Goal: Task Accomplishment & Management: Manage account settings

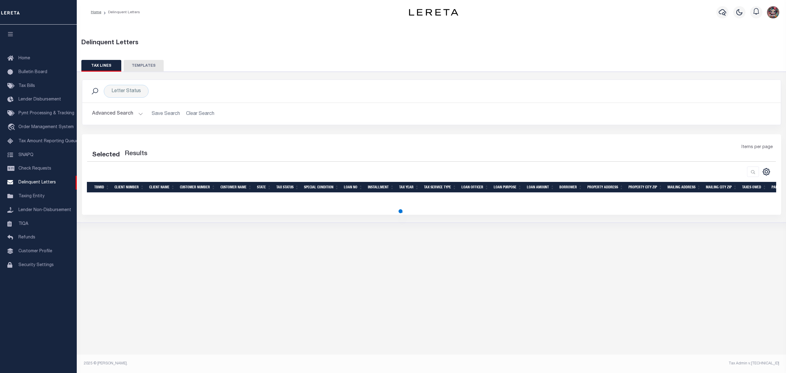
click at [137, 118] on button "Advanced Search" at bounding box center [117, 114] width 51 height 12
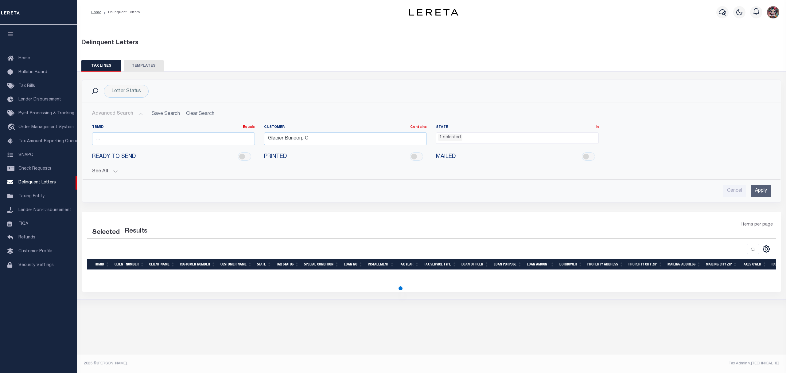
click at [758, 189] on input "Apply" at bounding box center [761, 190] width 20 height 13
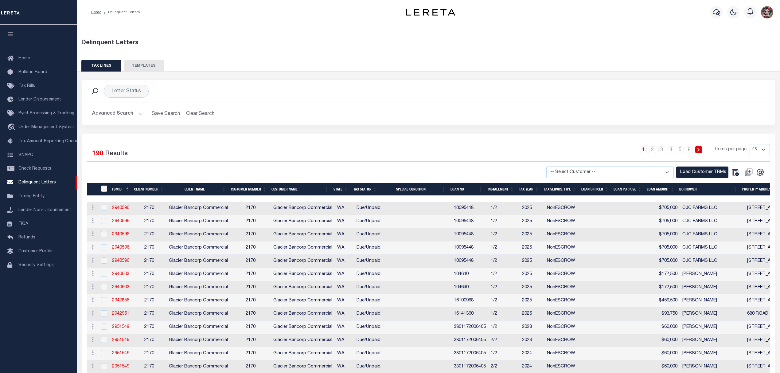
click at [619, 175] on select "-- Select Customer -- Accumatch - Refunds All In Credit Union Amarillo National…" at bounding box center [609, 172] width 127 height 12
click at [600, 171] on select "-- Select Customer -- Accumatch - Refunds All In Credit Union Amarillo National…" at bounding box center [609, 172] width 127 height 12
select select "2170"
click at [551, 167] on select "-- Select Customer -- Accumatch - Refunds All In Credit Union Amarillo National…" at bounding box center [609, 172] width 127 height 12
click at [709, 172] on button "Load Customer TBMs" at bounding box center [702, 172] width 52 height 12
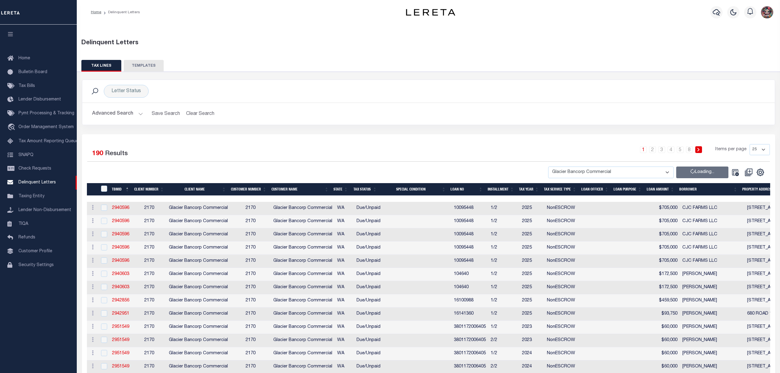
click at [756, 149] on select "25 50 100 500 1000" at bounding box center [759, 149] width 20 height 11
select select "500"
click at [749, 144] on select "25 50 100 500 1000" at bounding box center [759, 149] width 20 height 11
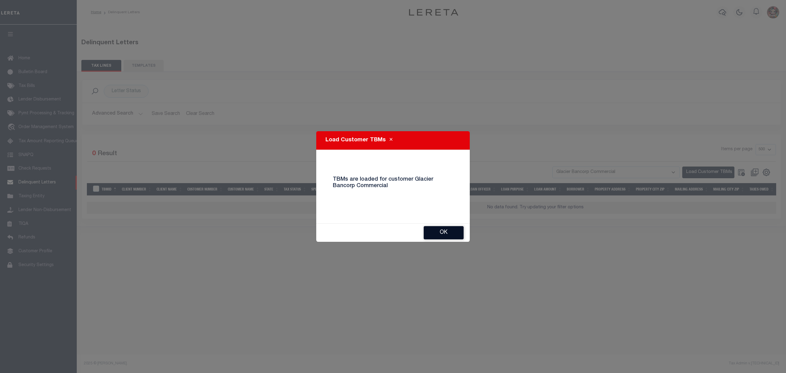
click at [435, 235] on button "Ok" at bounding box center [444, 232] width 40 height 13
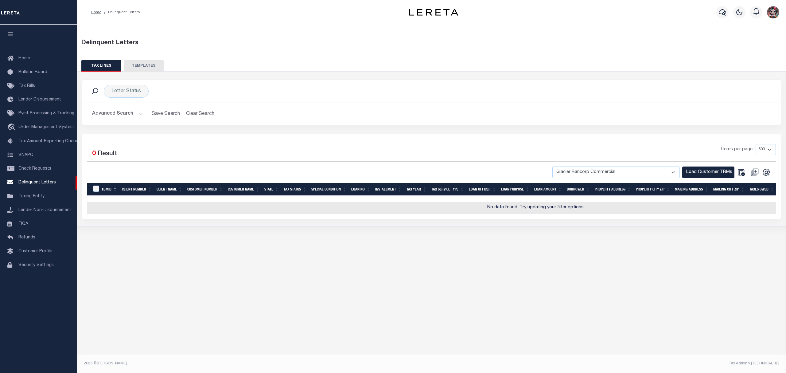
click at [142, 114] on h2 "Advanced Search Save Search Clear Search DelinquentLetterSearchTable_dynamictab…" at bounding box center [431, 114] width 688 height 12
click at [141, 114] on button "Advanced Search" at bounding box center [117, 114] width 51 height 12
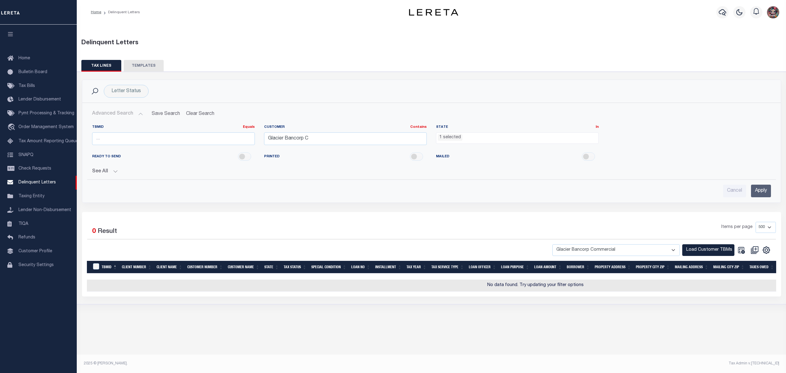
click at [141, 114] on button "Advanced Search" at bounding box center [117, 114] width 51 height 12
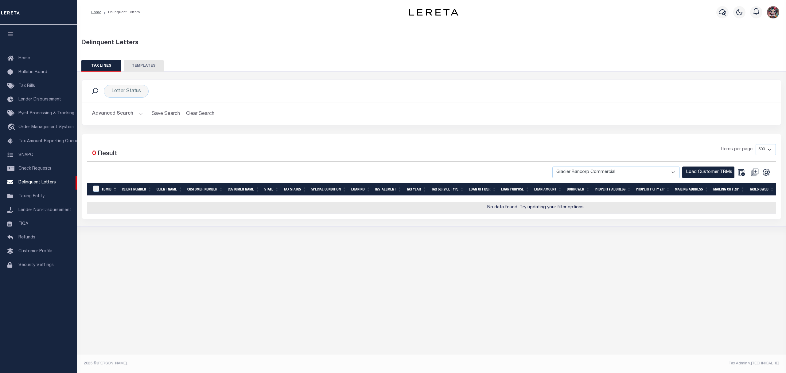
click at [715, 172] on button "Load Customer TBMs" at bounding box center [708, 172] width 52 height 12
drag, startPoint x: 501, startPoint y: 214, endPoint x: 410, endPoint y: 211, distance: 90.9
click at [411, 211] on td "No data found. Try updating your filter options" at bounding box center [535, 208] width 897 height 12
click at [383, 262] on div "Delinquent Letters TAX LINES TEMPLATES Is 0" at bounding box center [431, 192] width 709 height 335
click at [142, 118] on h2 "Advanced Search Save Search Clear Search DelinquentLetterSearchTable_dynamictab…" at bounding box center [431, 114] width 688 height 12
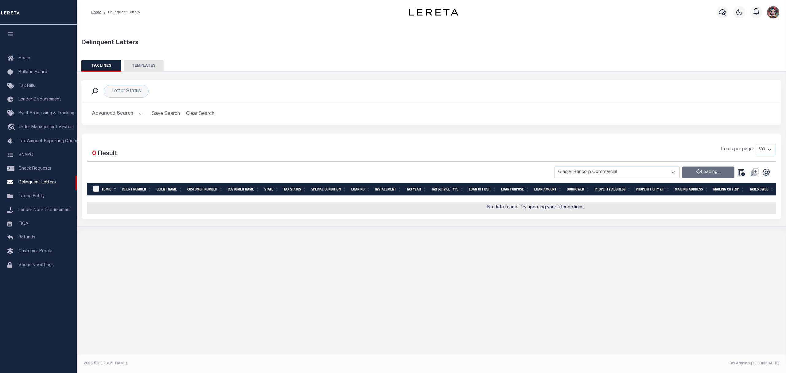
drag, startPoint x: 136, startPoint y: 113, endPoint x: 193, endPoint y: 132, distance: 59.8
click at [136, 113] on button "Advanced Search" at bounding box center [117, 114] width 51 height 12
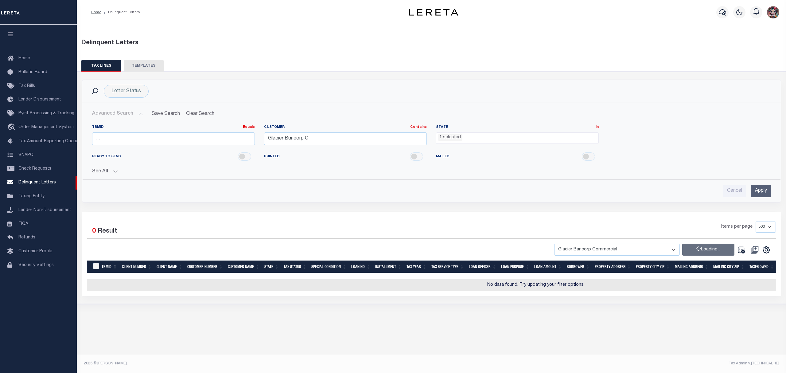
click at [762, 190] on input "Apply" at bounding box center [761, 190] width 20 height 13
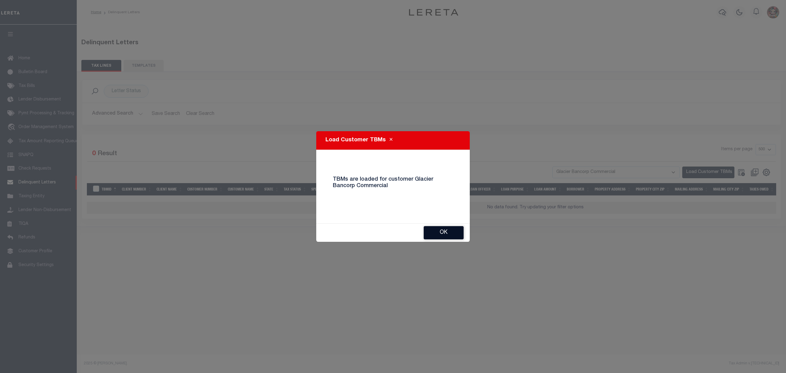
drag, startPoint x: 431, startPoint y: 221, endPoint x: 435, endPoint y: 231, distance: 10.8
click at [429, 227] on div "Load Customer TBMs TBMs are loaded for customer Glacier Bancorp Commercial Ok" at bounding box center [392, 186] width 153 height 111
click at [435, 231] on button "Ok" at bounding box center [444, 232] width 40 height 13
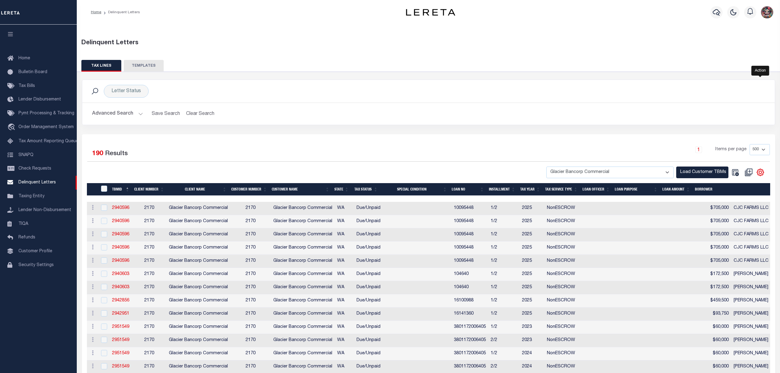
click at [761, 171] on icon "" at bounding box center [760, 172] width 8 height 8
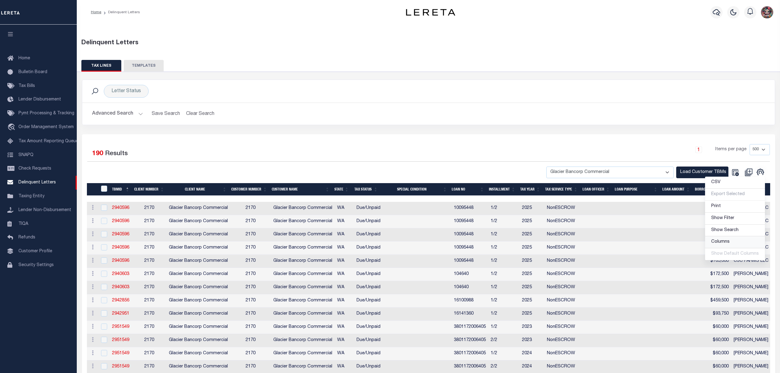
drag, startPoint x: 732, startPoint y: 243, endPoint x: 687, endPoint y: 218, distance: 52.2
click at [732, 243] on link "Columns" at bounding box center [735, 242] width 60 height 12
click at [675, 185] on link "3: Client Number" at bounding box center [672, 179] width 63 height 12
click at [676, 194] on link "4: Client Name" at bounding box center [672, 191] width 63 height 12
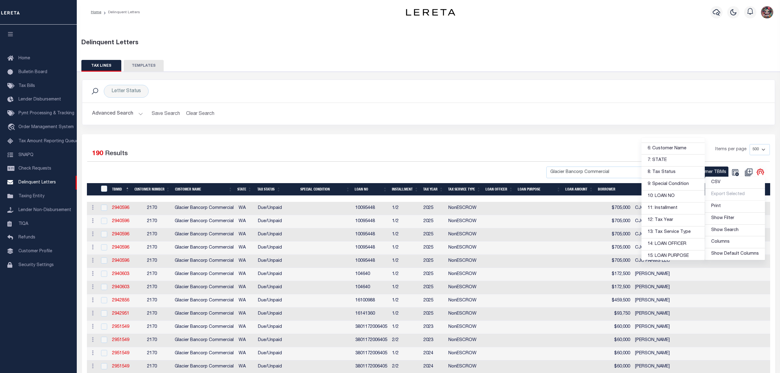
scroll to position [67, 0]
drag, startPoint x: 683, startPoint y: 177, endPoint x: 675, endPoint y: 225, distance: 48.2
click at [683, 177] on link "8: Tax Status" at bounding box center [672, 172] width 63 height 12
click at [680, 185] on link "9: Special Condition" at bounding box center [672, 184] width 63 height 12
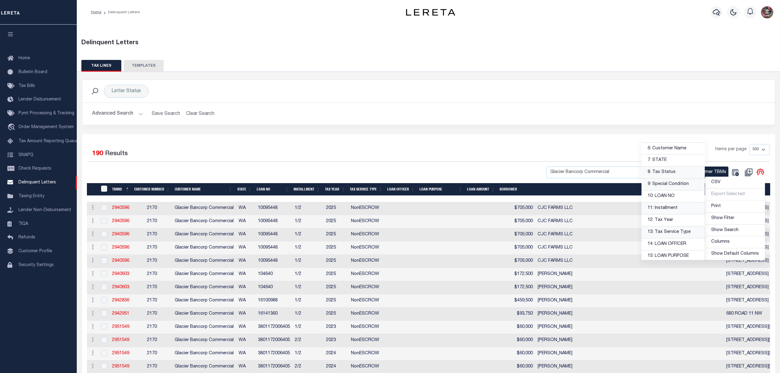
drag, startPoint x: 671, startPoint y: 213, endPoint x: 667, endPoint y: 236, distance: 24.0
click at [671, 213] on link "11: Installment" at bounding box center [672, 208] width 63 height 12
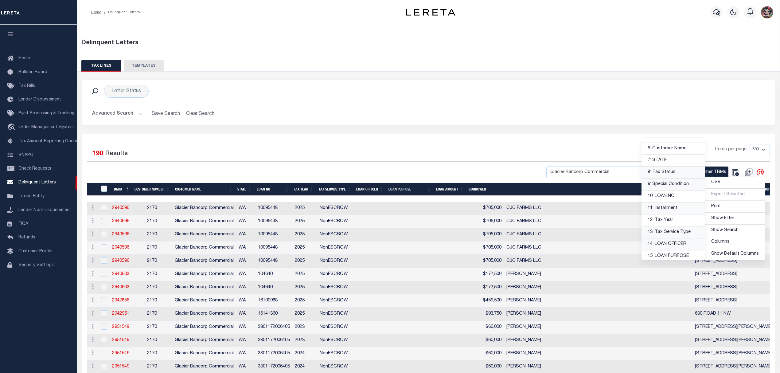
drag, startPoint x: 667, startPoint y: 236, endPoint x: 667, endPoint y: 246, distance: 9.5
click at [667, 236] on link "13: Tax Service Type" at bounding box center [672, 232] width 63 height 12
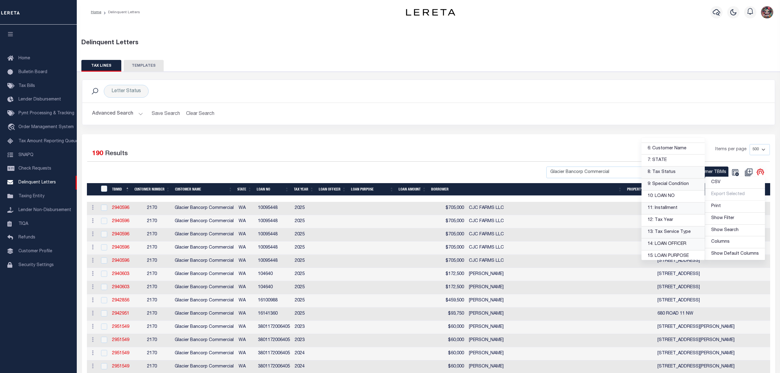
click at [667, 246] on link "14: LOAN OFFICER" at bounding box center [672, 244] width 63 height 12
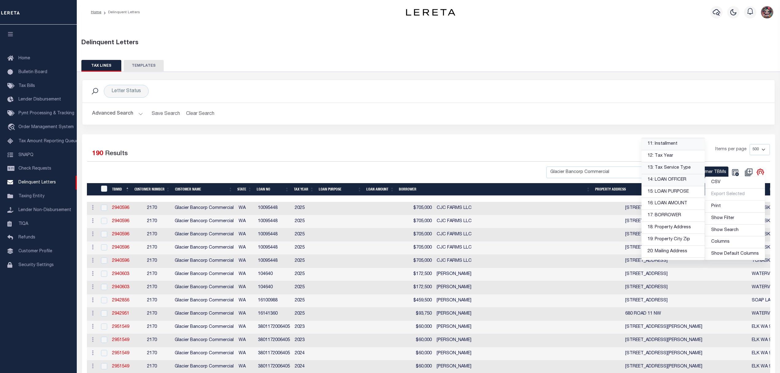
scroll to position [135, 0]
click at [683, 190] on link "15: LOAN PURPOSE" at bounding box center [672, 188] width 63 height 12
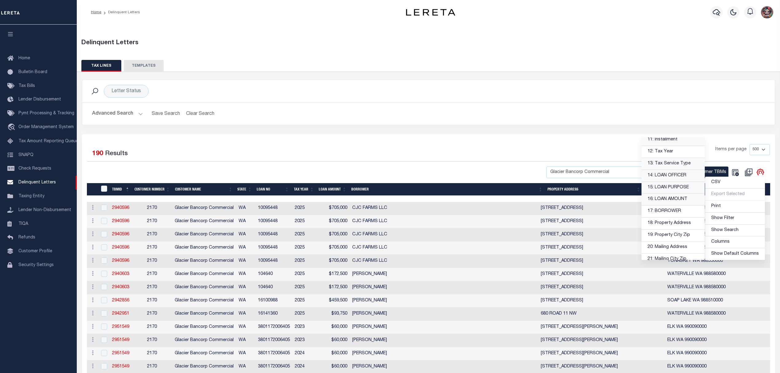
click at [679, 204] on link "16: LOAN AMOUNT" at bounding box center [672, 199] width 63 height 12
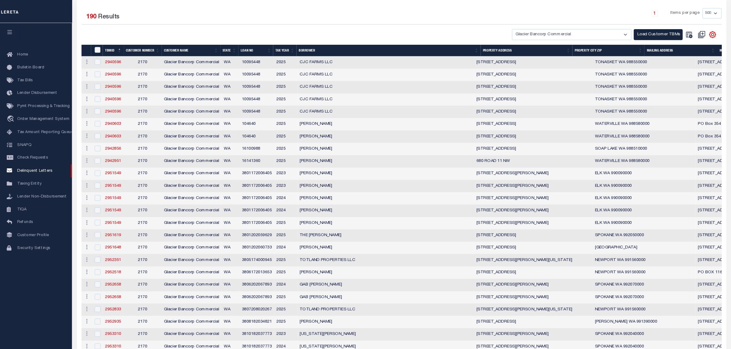
scroll to position [0, 0]
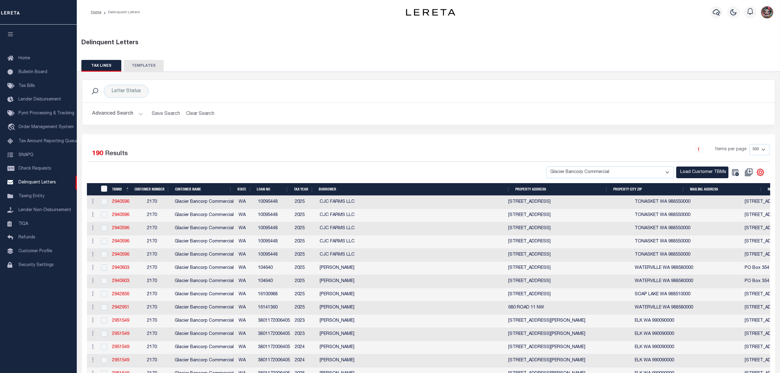
click at [329, 194] on th "BORROWER" at bounding box center [414, 189] width 196 height 13
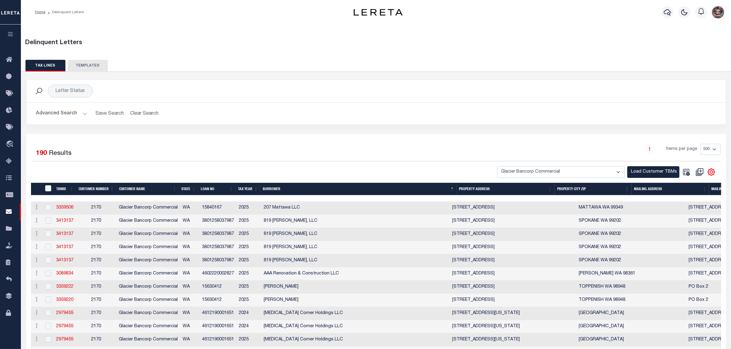
scroll to position [153, 0]
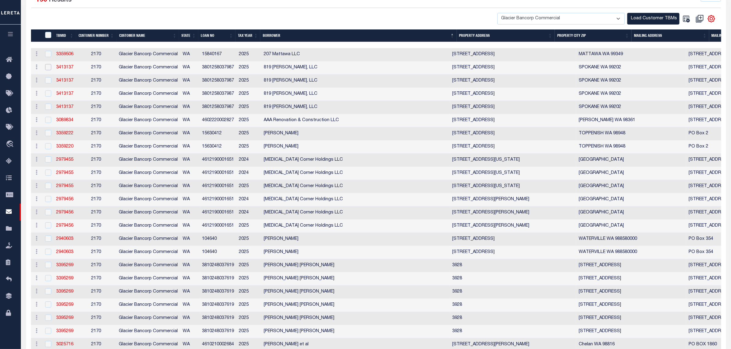
click at [48, 69] on input "checkbox" at bounding box center [48, 67] width 6 height 6
checkbox input "true"
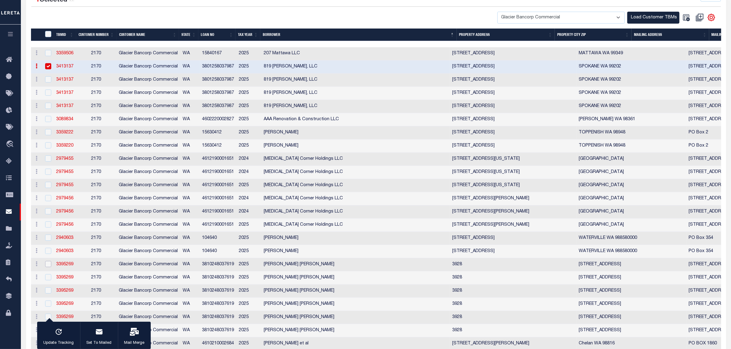
click at [48, 267] on input "checkbox" at bounding box center [48, 264] width 6 height 6
checkbox input "true"
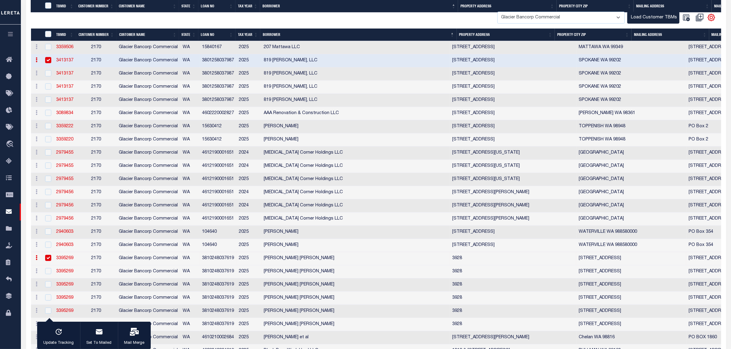
scroll to position [307, 0]
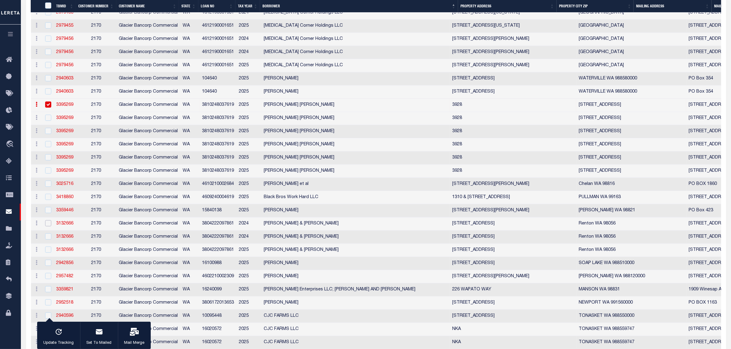
click at [47, 227] on input "checkbox" at bounding box center [48, 223] width 6 height 6
checkbox input "true"
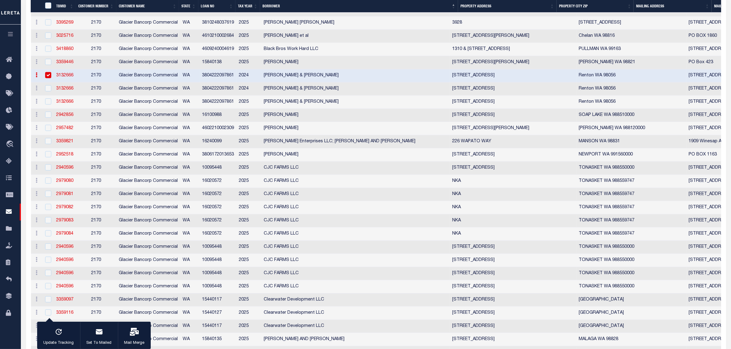
scroll to position [460, 0]
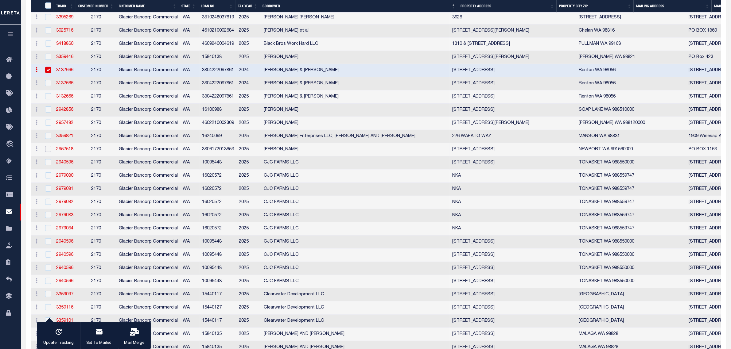
click at [47, 152] on input "checkbox" at bounding box center [48, 149] width 6 height 6
checkbox input "true"
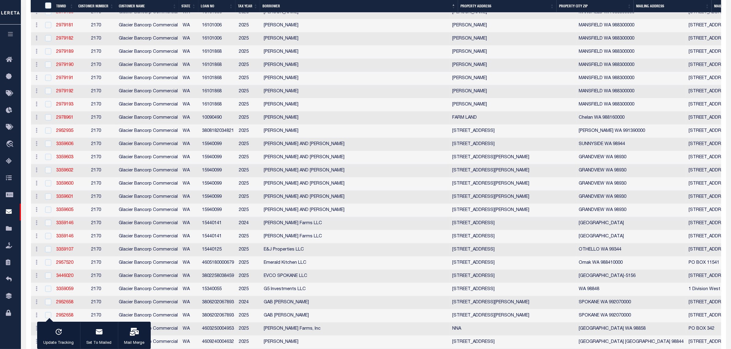
scroll to position [921, 0]
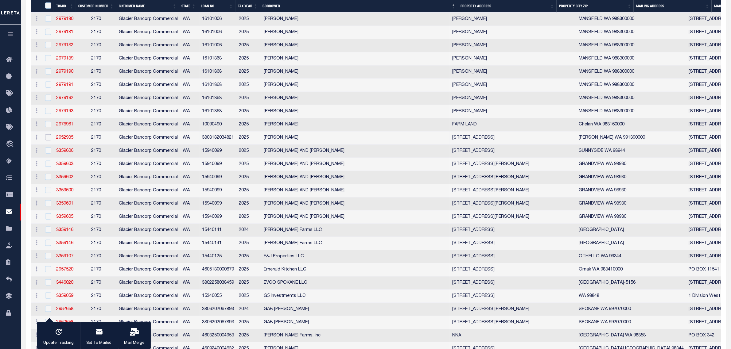
click at [47, 141] on input "checkbox" at bounding box center [48, 137] width 6 height 6
checkbox input "true"
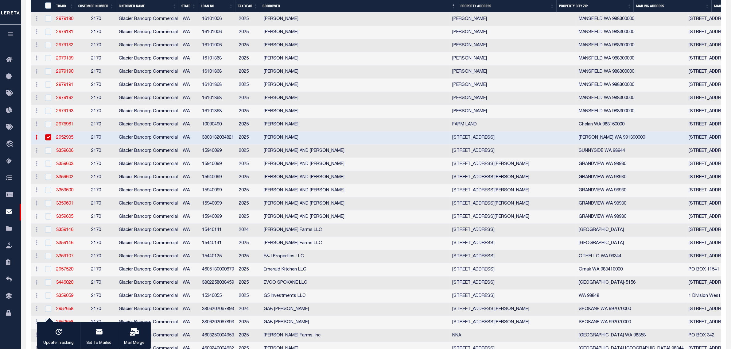
scroll to position [1074, 0]
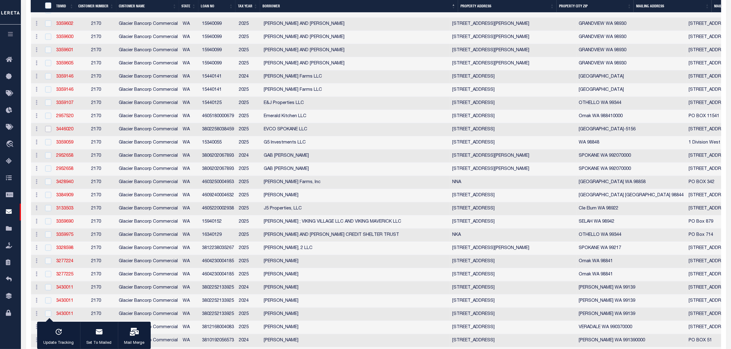
click at [46, 132] on input "checkbox" at bounding box center [48, 129] width 6 height 6
checkbox input "true"
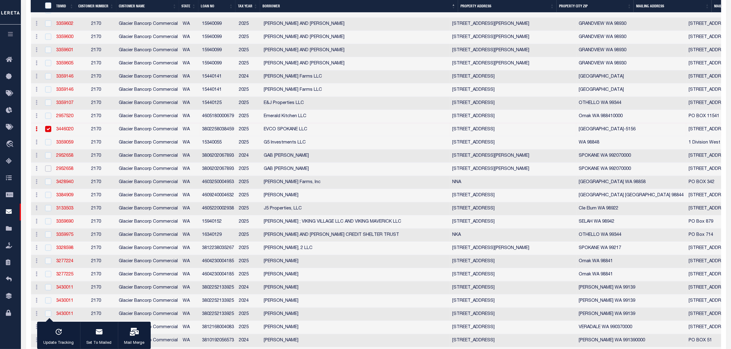
click at [48, 172] on input "checkbox" at bounding box center [48, 169] width 6 height 6
checkbox input "true"
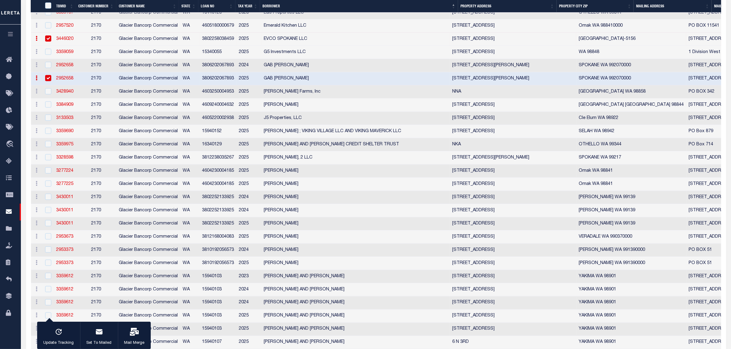
scroll to position [1228, 0]
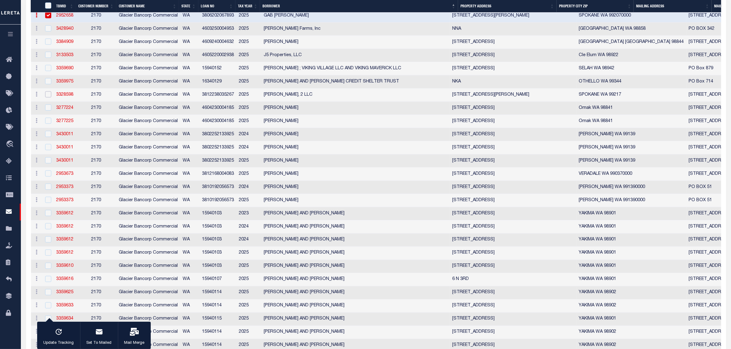
click at [47, 98] on input "checkbox" at bounding box center [48, 94] width 6 height 6
checkbox input "true"
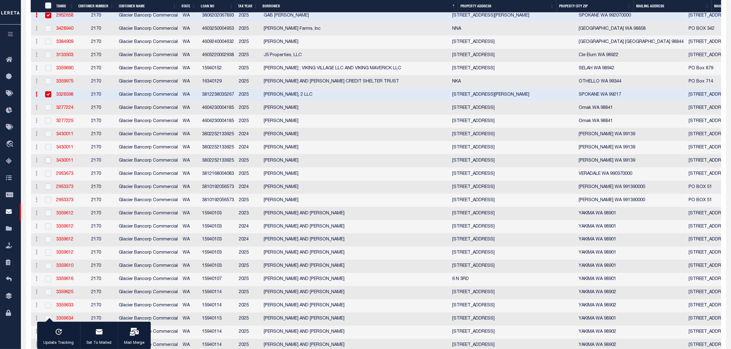
click at [48, 164] on input "checkbox" at bounding box center [48, 160] width 6 height 6
checkbox input "true"
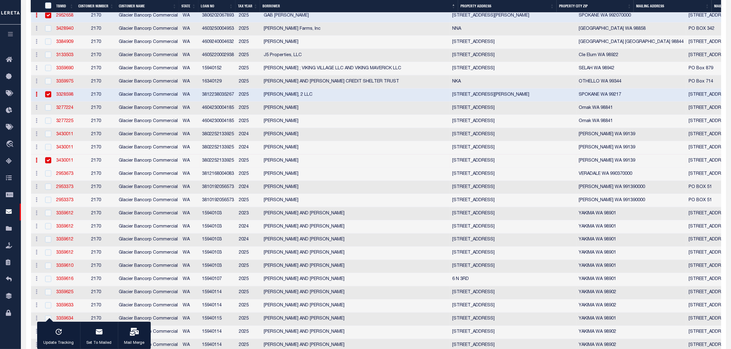
scroll to position [1381, 0]
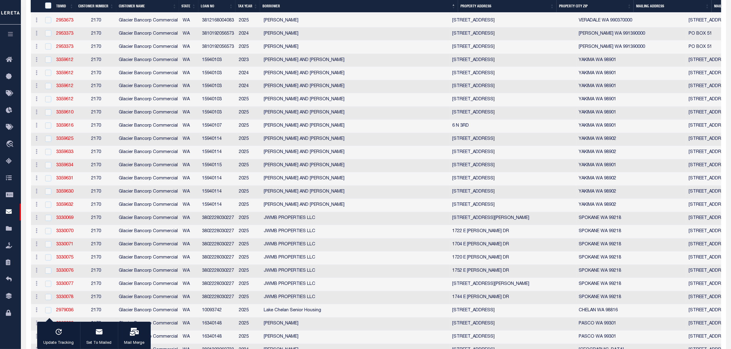
click at [45, 24] on div at bounding box center [48, 20] width 8 height 7
checkbox input "true"
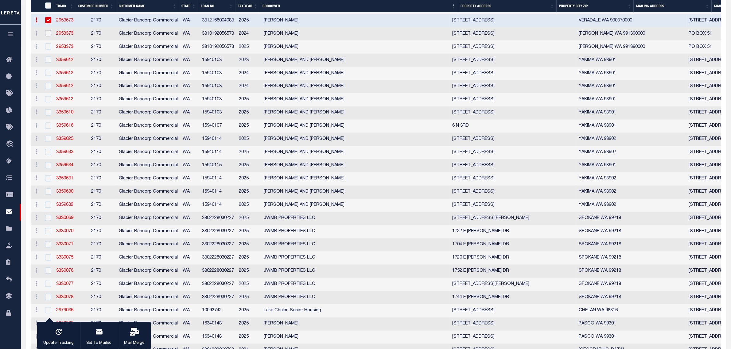
click at [45, 37] on input "checkbox" at bounding box center [48, 33] width 6 height 6
checkbox input "true"
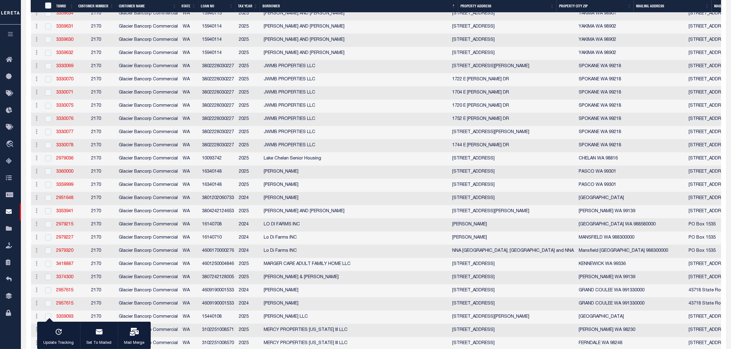
scroll to position [1535, 0]
click at [44, 68] on div at bounding box center [48, 65] width 8 height 7
checkbox input "true"
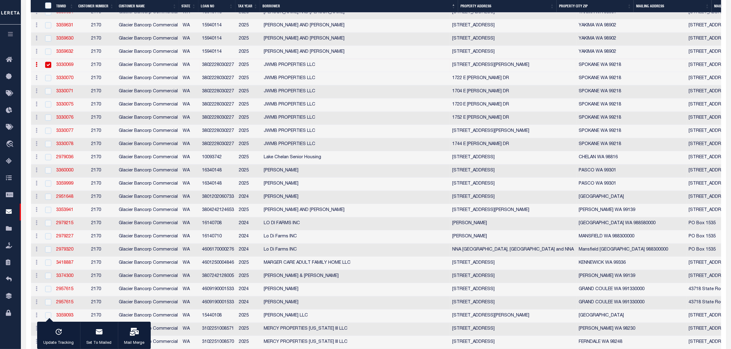
click at [44, 82] on div at bounding box center [48, 78] width 8 height 7
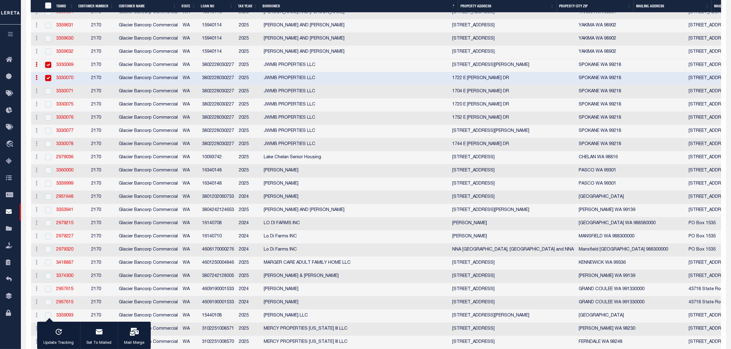
checkbox input "true"
click at [49, 94] on input "checkbox" at bounding box center [48, 91] width 6 height 6
checkbox input "true"
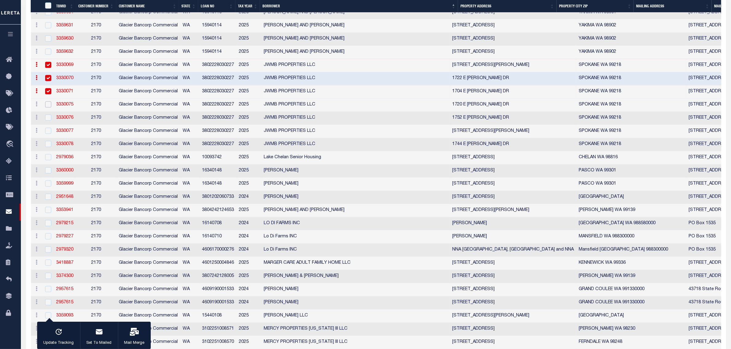
click at [45, 107] on input "checkbox" at bounding box center [48, 104] width 6 height 6
checkbox input "true"
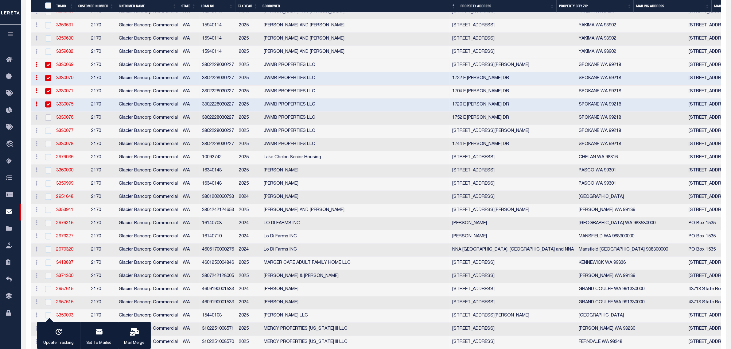
click at [45, 121] on input "checkbox" at bounding box center [48, 117] width 6 height 6
checkbox input "true"
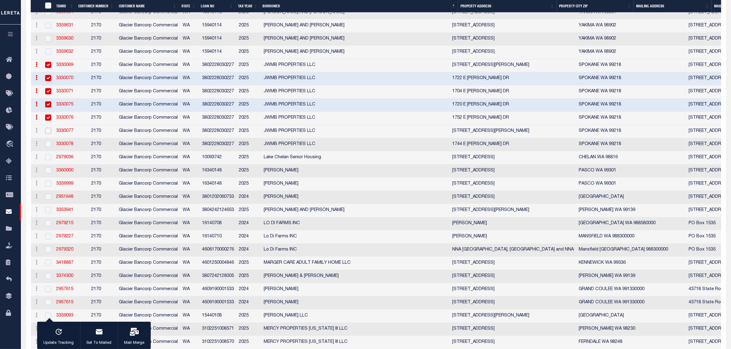
click at [47, 134] on input "checkbox" at bounding box center [48, 131] width 6 height 6
checkbox input "true"
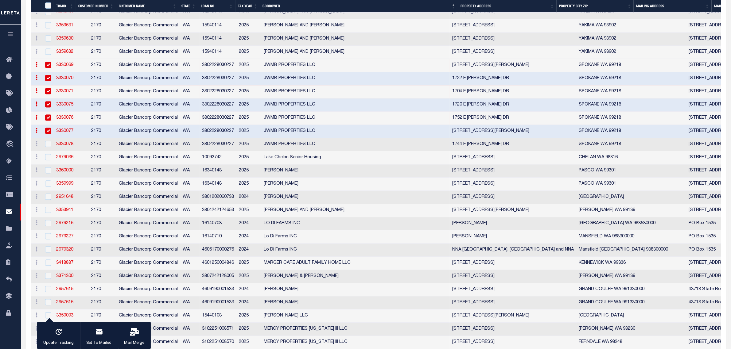
click at [47, 151] on td at bounding box center [47, 144] width 13 height 13
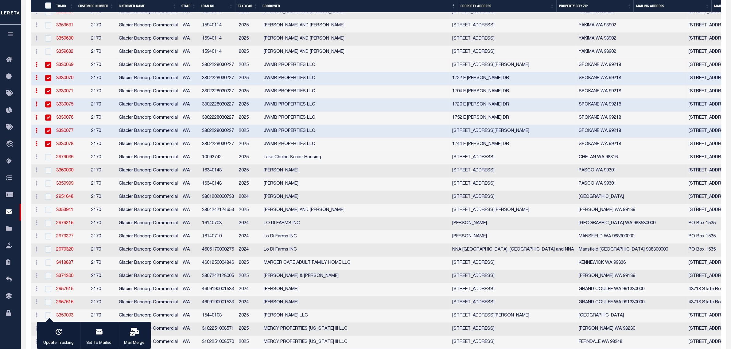
checkbox input "true"
click at [46, 200] on input "checkbox" at bounding box center [48, 197] width 6 height 6
checkbox input "true"
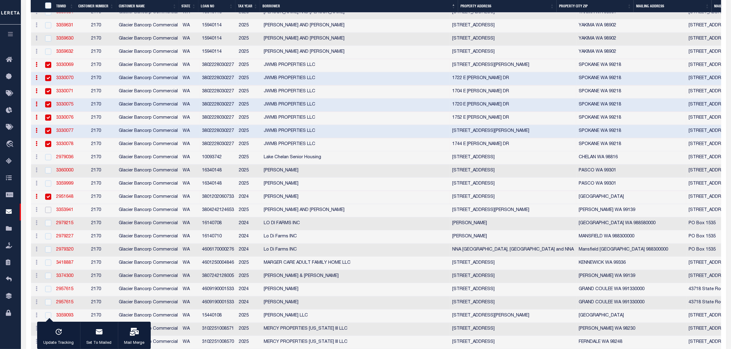
drag, startPoint x: 47, startPoint y: 267, endPoint x: 55, endPoint y: 268, distance: 8.0
click at [47, 213] on input "checkbox" at bounding box center [48, 210] width 6 height 6
checkbox input "true"
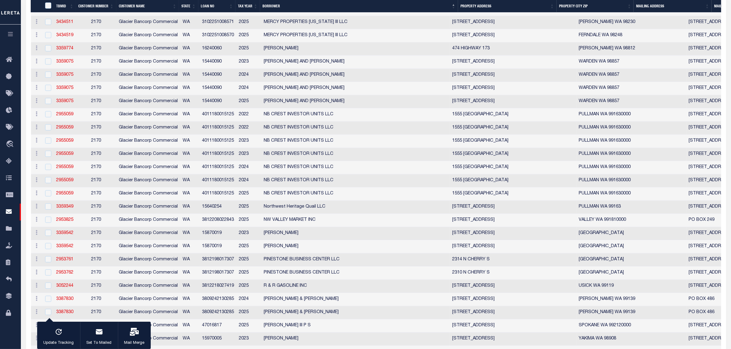
scroll to position [1688, 0]
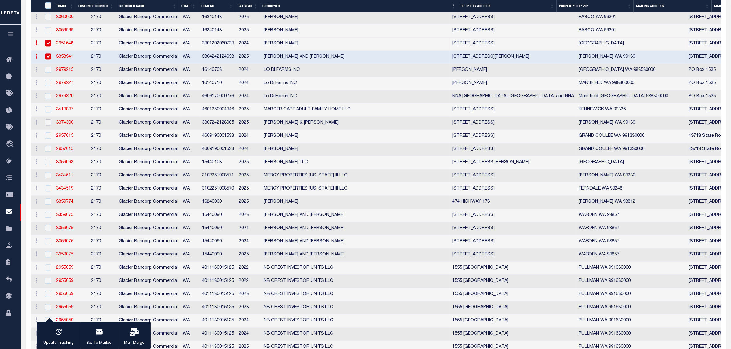
click at [48, 126] on input "checkbox" at bounding box center [48, 122] width 6 height 6
checkbox input "true"
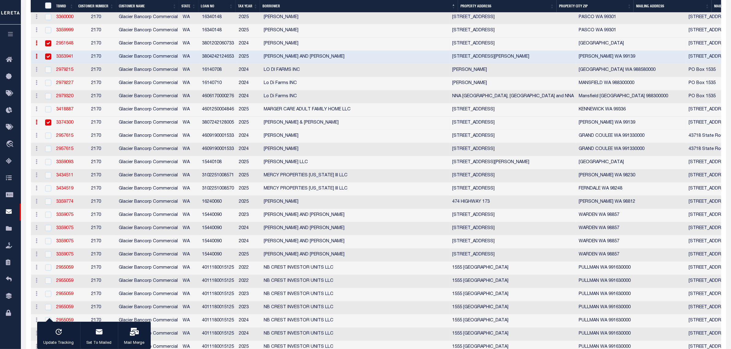
scroll to position [1842, 0]
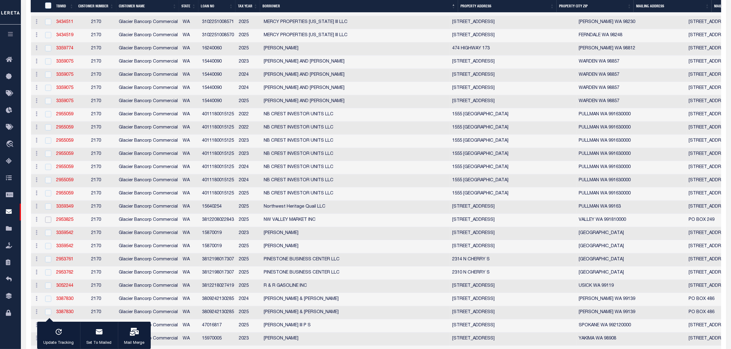
click at [48, 223] on input "checkbox" at bounding box center [48, 220] width 6 height 6
checkbox input "true"
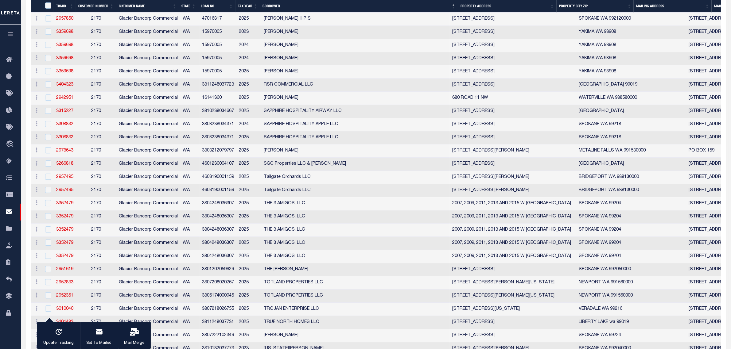
scroll to position [1995, 0]
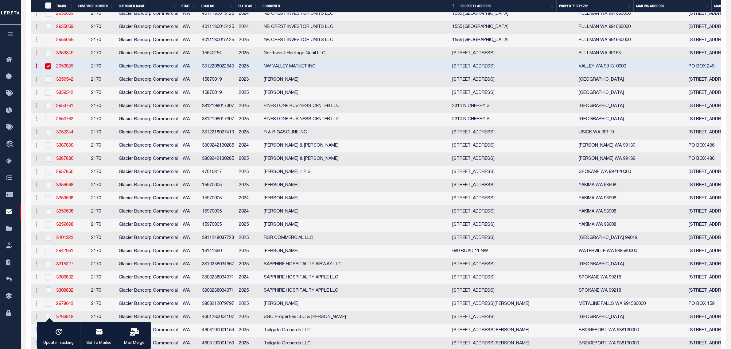
click at [49, 109] on input "checkbox" at bounding box center [48, 106] width 6 height 6
checkbox input "true"
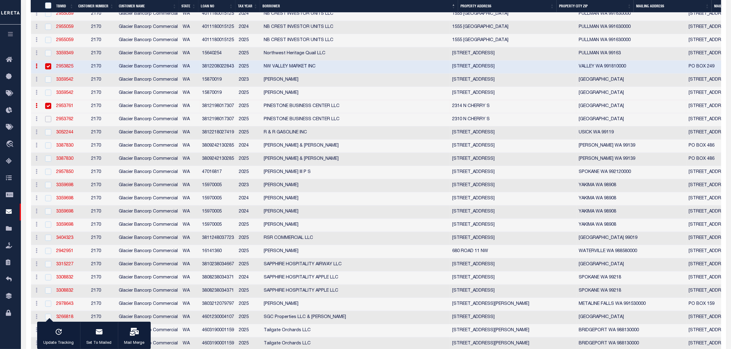
click at [49, 122] on input "checkbox" at bounding box center [48, 119] width 6 height 6
checkbox input "true"
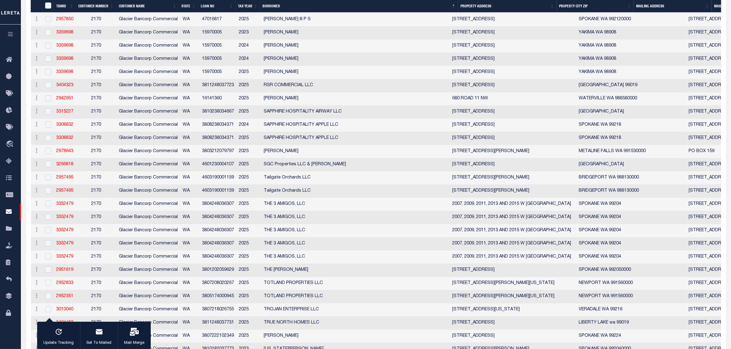
scroll to position [2149, 0]
drag, startPoint x: 44, startPoint y: 50, endPoint x: 44, endPoint y: 55, distance: 4.9
checkbox input "true"
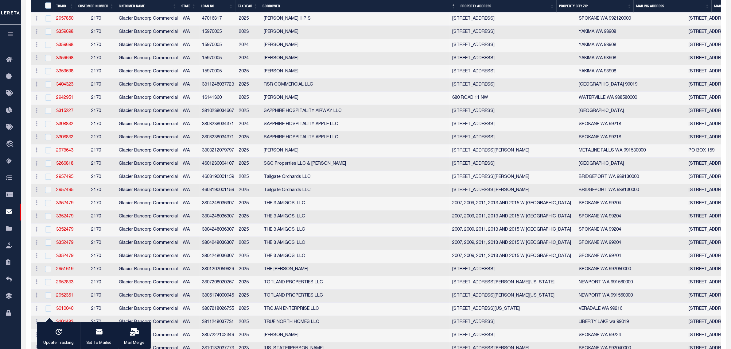
checkbox input "true"
drag, startPoint x: 49, startPoint y: 93, endPoint x: 47, endPoint y: 96, distance: 3.9
click at [49, 21] on input "checkbox" at bounding box center [48, 18] width 6 height 6
checkbox input "true"
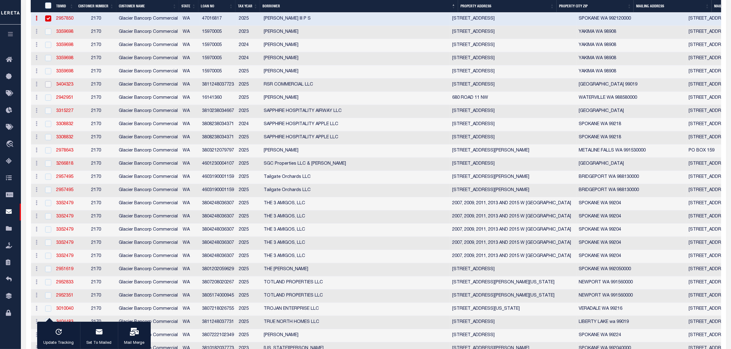
click at [49, 87] on input "checkbox" at bounding box center [48, 84] width 6 height 6
checkbox input "true"
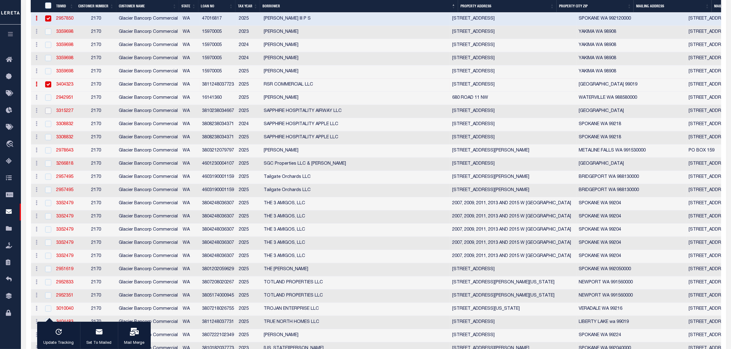
click at [45, 114] on input "checkbox" at bounding box center [48, 111] width 6 height 6
checkbox input "true"
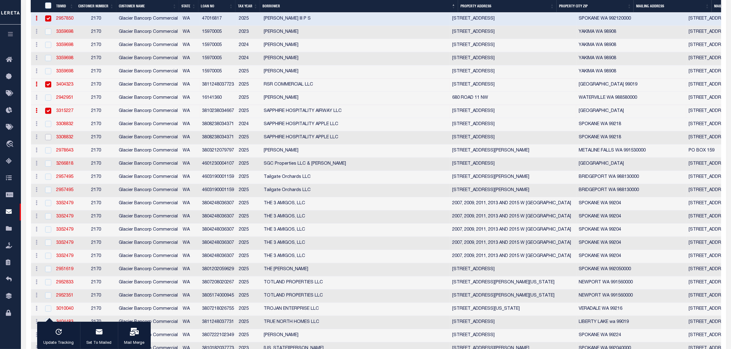
click at [47, 140] on input "checkbox" at bounding box center [48, 137] width 6 height 6
checkbox input "true"
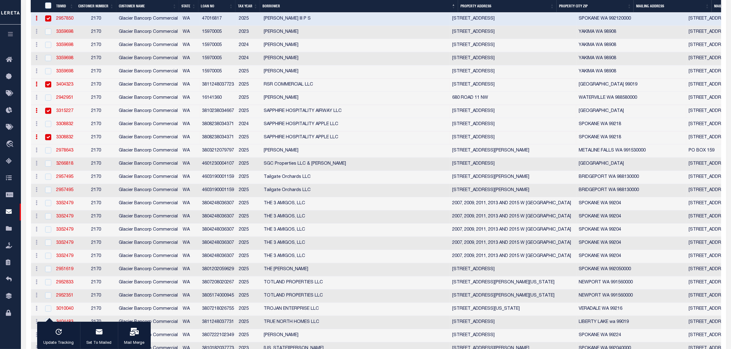
scroll to position [2302, 0]
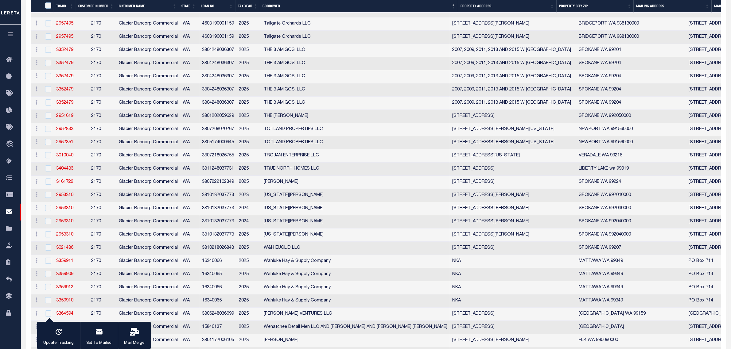
checkbox input "true"
click at [48, 66] on input "checkbox" at bounding box center [48, 63] width 6 height 6
checkbox input "true"
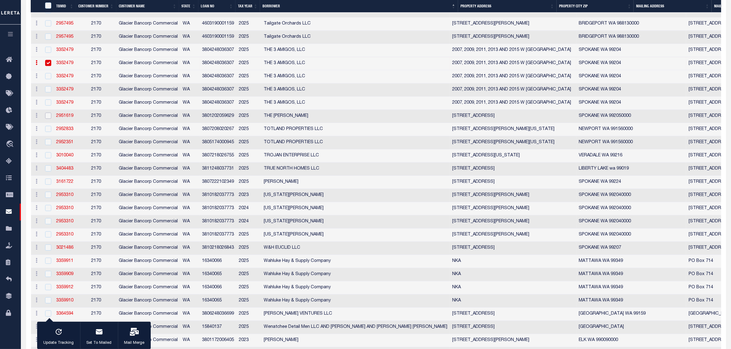
click at [48, 119] on input "checkbox" at bounding box center [48, 116] width 6 height 6
checkbox input "true"
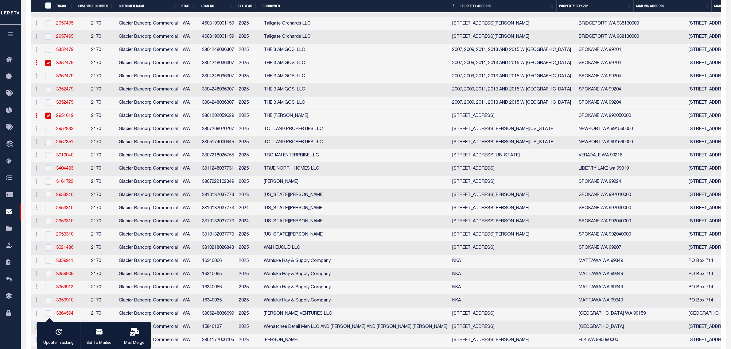
click at [48, 145] on input "checkbox" at bounding box center [48, 142] width 6 height 6
checkbox input "true"
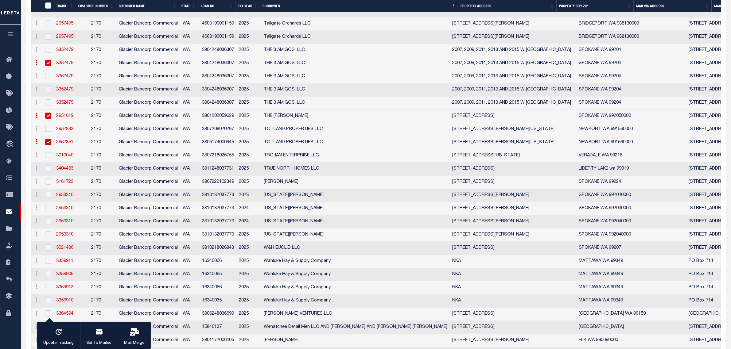
click at [46, 132] on input "checkbox" at bounding box center [48, 129] width 6 height 6
checkbox input "true"
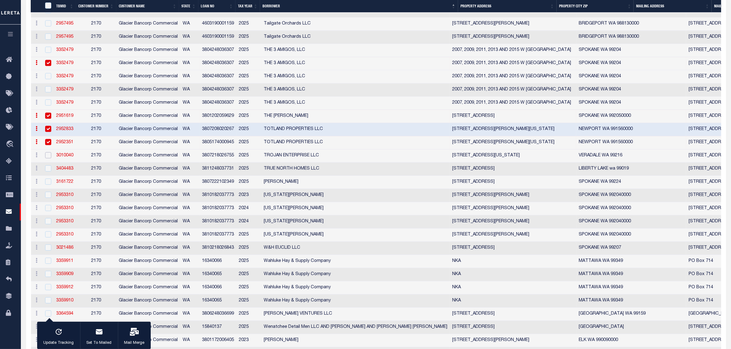
click at [47, 158] on input "checkbox" at bounding box center [48, 155] width 6 height 6
checkbox input "true"
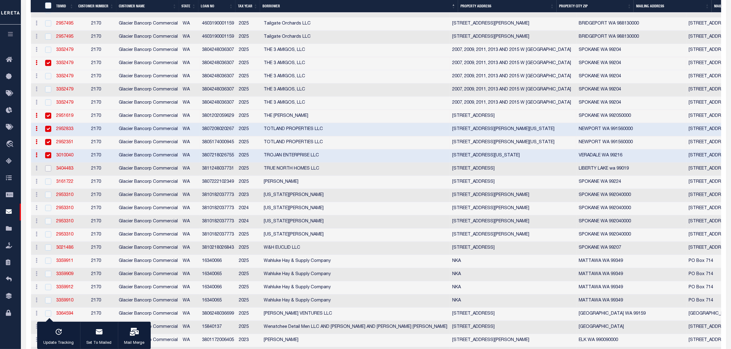
click at [47, 172] on input "checkbox" at bounding box center [48, 168] width 6 height 6
checkbox input "true"
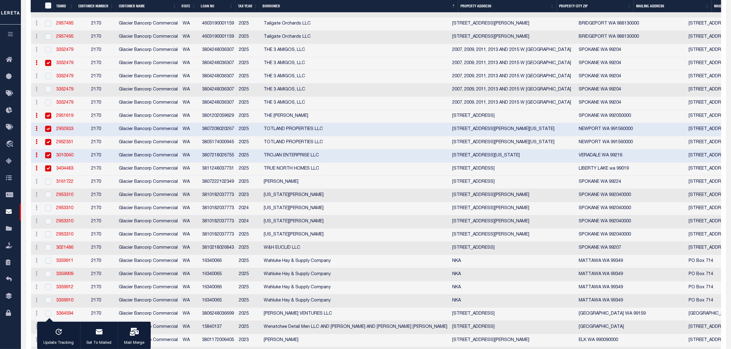
scroll to position [2456, 0]
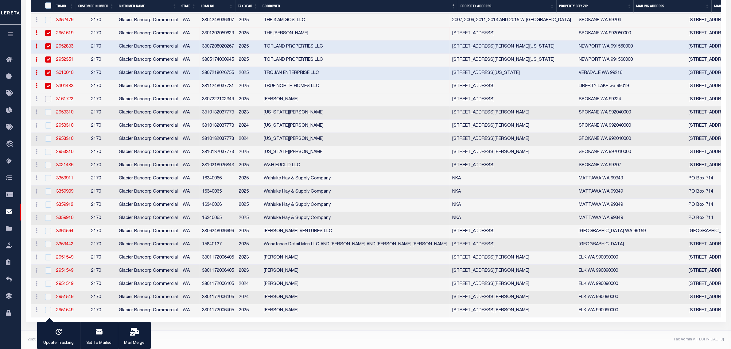
click at [49, 102] on input "checkbox" at bounding box center [48, 99] width 6 height 6
checkbox input "true"
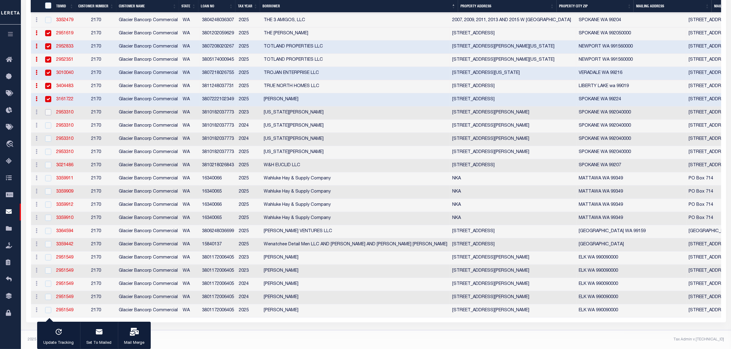
click at [48, 115] on input "checkbox" at bounding box center [48, 112] width 6 height 6
checkbox input "true"
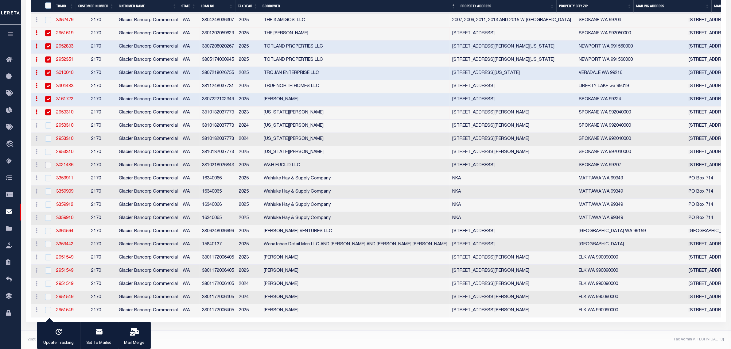
click at [48, 168] on input "checkbox" at bounding box center [48, 165] width 6 height 6
checkbox input "true"
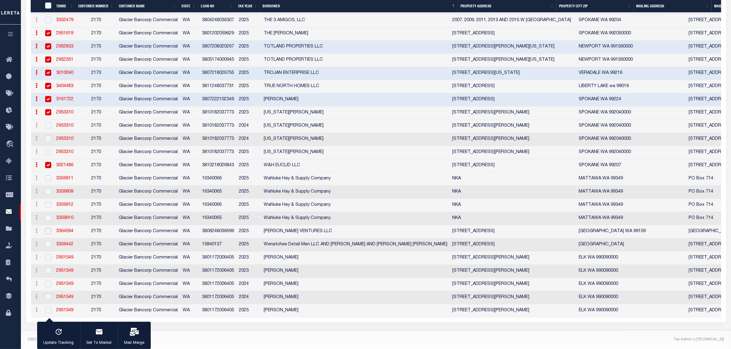
click at [51, 234] on input "checkbox" at bounding box center [48, 231] width 6 height 6
checkbox input "true"
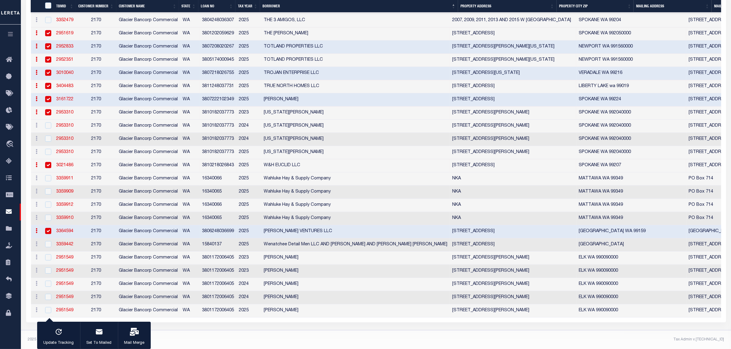
scroll to position [2484, 0]
click at [48, 254] on input "checkbox" at bounding box center [48, 257] width 6 height 6
checkbox input "true"
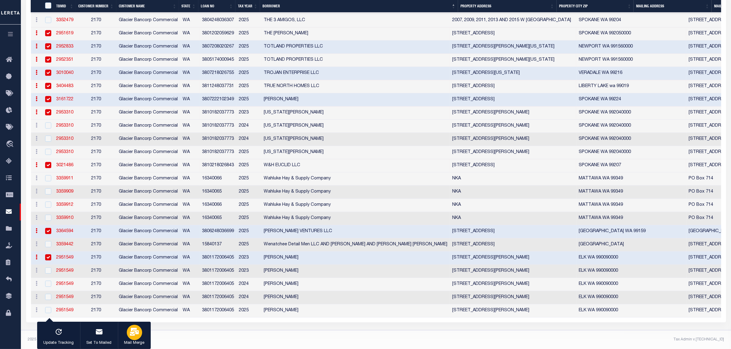
click at [130, 330] on icon "button" at bounding box center [134, 332] width 9 height 8
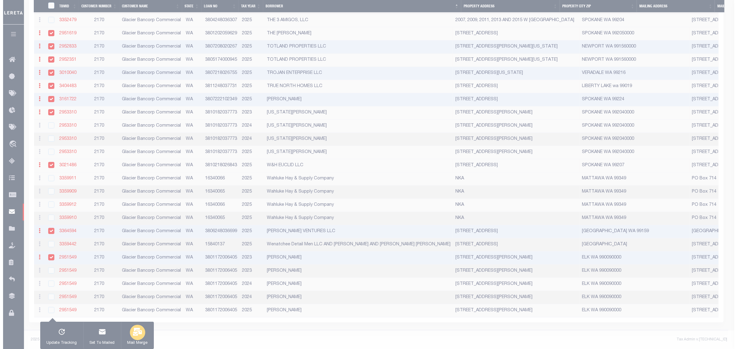
scroll to position [2471, 0]
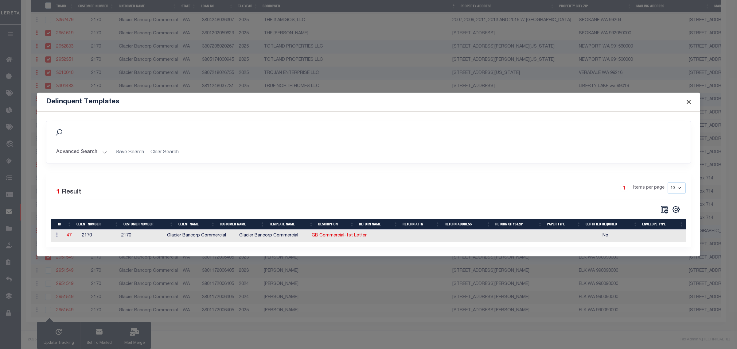
drag, startPoint x: 69, startPoint y: 235, endPoint x: 321, endPoint y: 285, distance: 257.0
click at [69, 235] on link "47" at bounding box center [69, 236] width 5 height 4
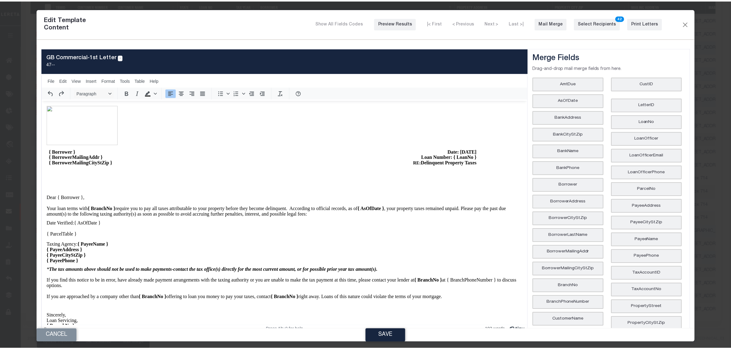
scroll to position [0, 0]
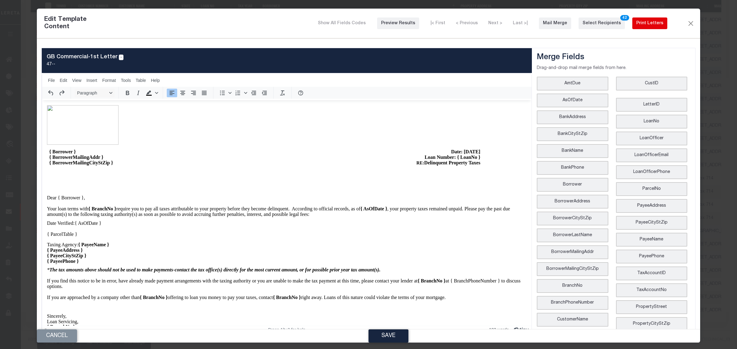
drag, startPoint x: 653, startPoint y: 19, endPoint x: 652, endPoint y: 53, distance: 34.1
click at [653, 19] on button "Print Letters" at bounding box center [649, 23] width 35 height 12
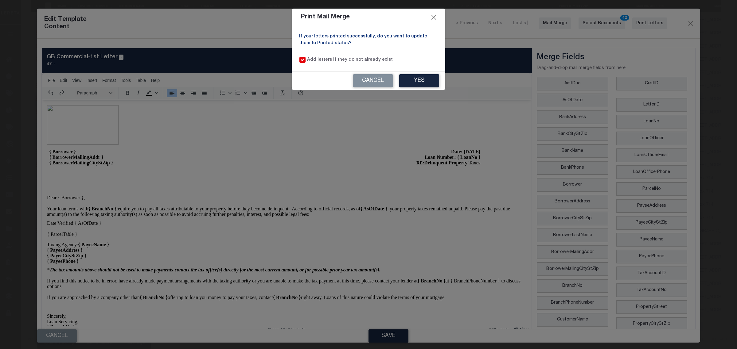
click at [328, 201] on div "Print Mail Merge If your letters printed successfully, do you want to update th…" at bounding box center [368, 174] width 737 height 349
click at [332, 25] on div "Print Mail Merge" at bounding box center [368, 17] width 153 height 17
click at [412, 18] on div "Print Mail Merge" at bounding box center [368, 17] width 153 height 17
click at [425, 79] on button "Yes" at bounding box center [419, 80] width 40 height 13
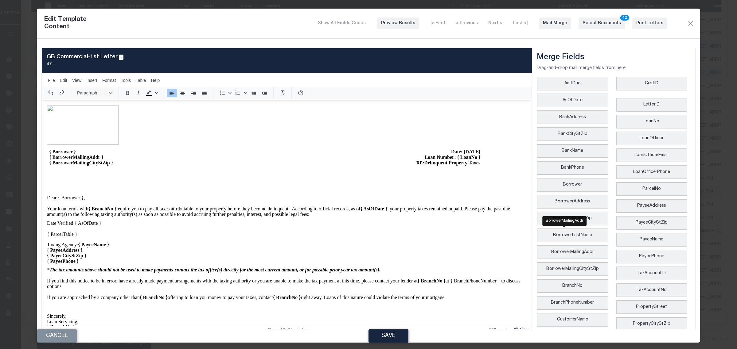
click at [102, 289] on p "If you find this notice to be in error, have already made payment arrangements …" at bounding box center [286, 283] width 478 height 11
click at [68, 341] on button "Cancel" at bounding box center [57, 336] width 40 height 13
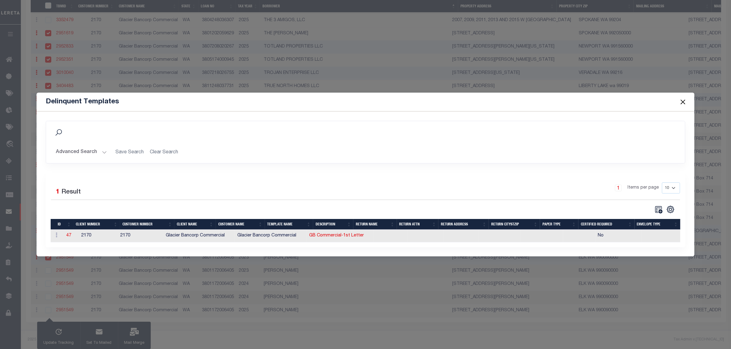
click at [688, 101] on span at bounding box center [682, 101] width 23 height 17
click at [681, 102] on button "Close" at bounding box center [683, 102] width 8 height 8
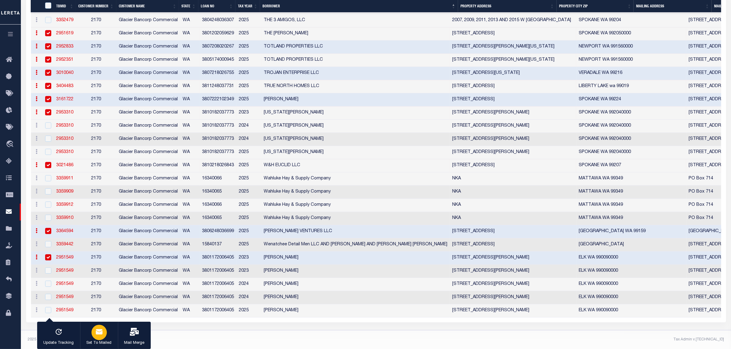
click at [91, 335] on div "button" at bounding box center [98, 332] width 15 height 15
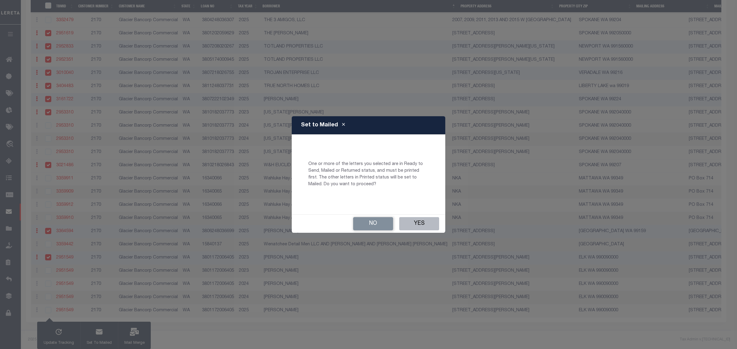
drag, startPoint x: 412, startPoint y: 228, endPoint x: 260, endPoint y: 349, distance: 194.0
click at [412, 228] on button "Yes" at bounding box center [419, 223] width 40 height 13
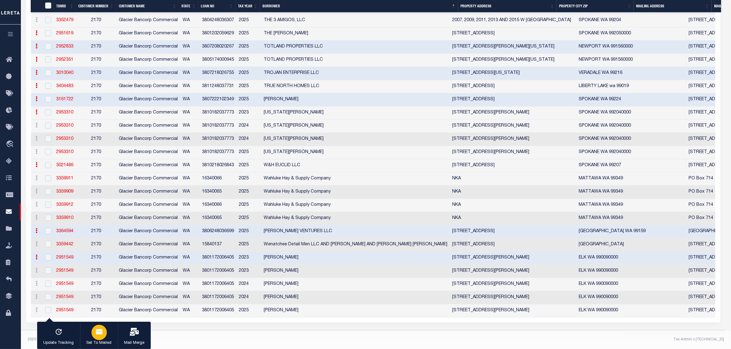
checkbox input "false"
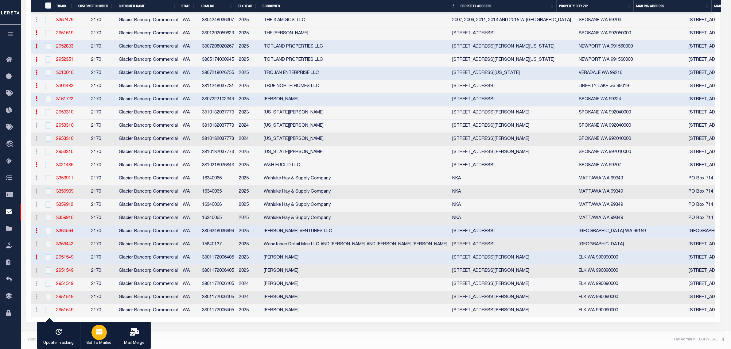
checkbox input "false"
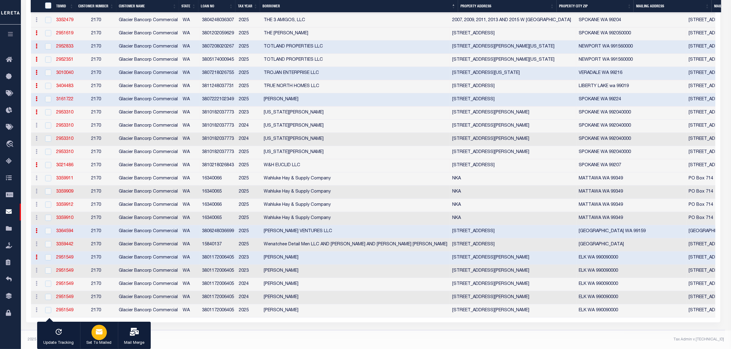
checkbox input "false"
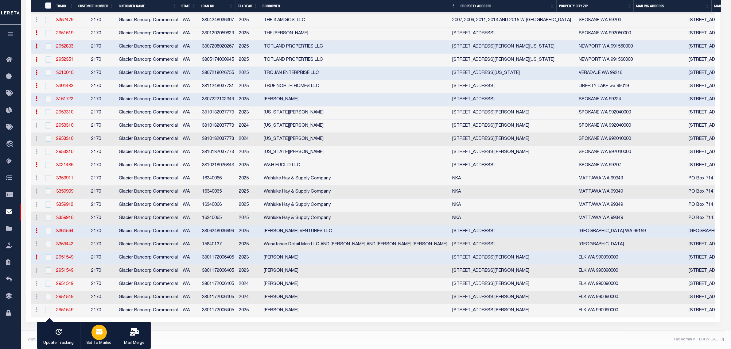
checkbox input "false"
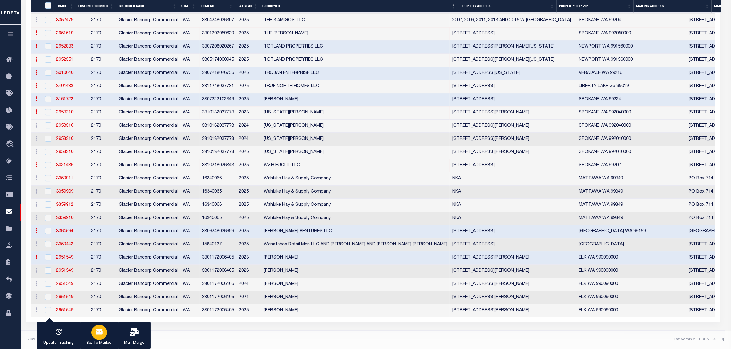
checkbox input "false"
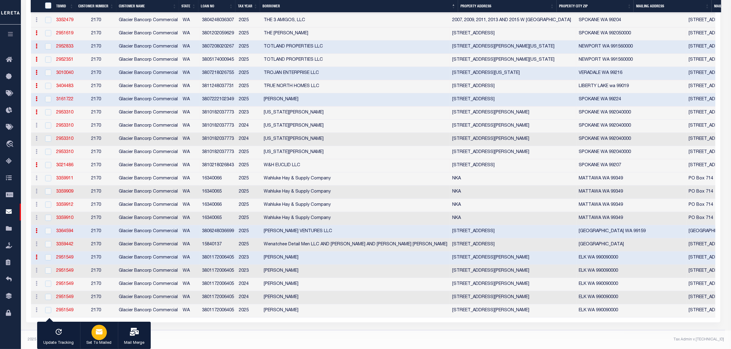
checkbox input "false"
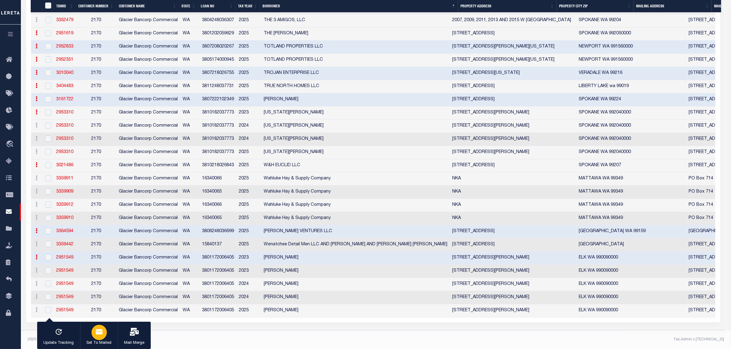
checkbox input "false"
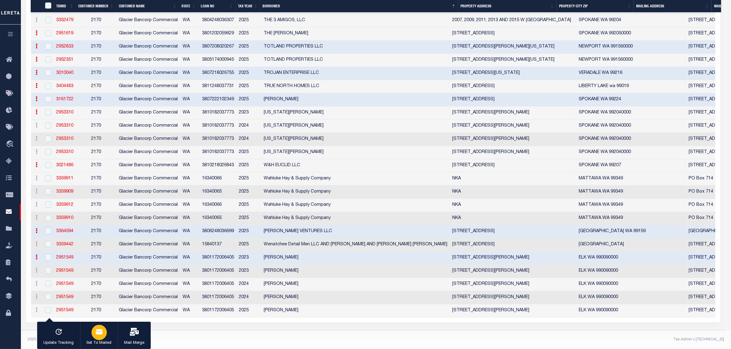
checkbox input "false"
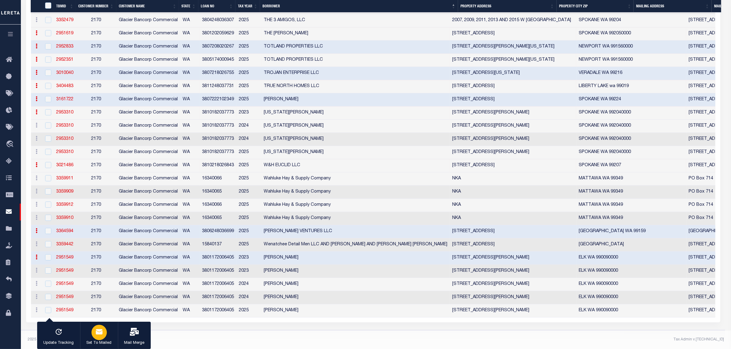
checkbox input "false"
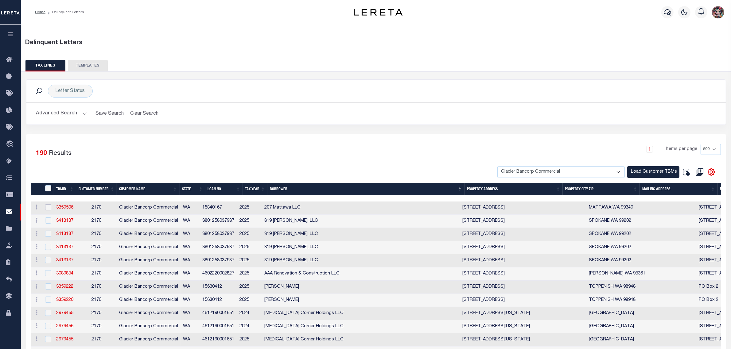
click at [50, 209] on input "checkbox" at bounding box center [48, 207] width 6 height 6
checkbox input "true"
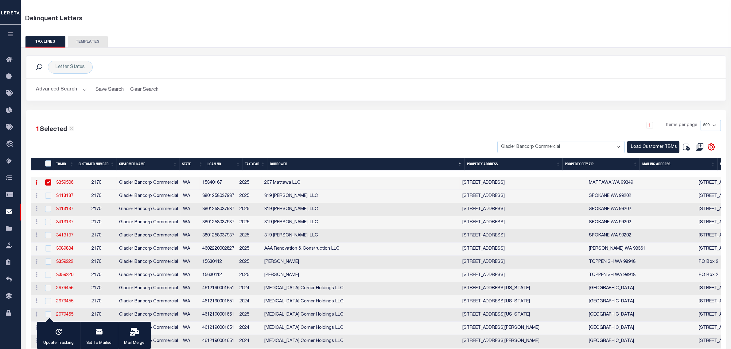
scroll to position [153, 0]
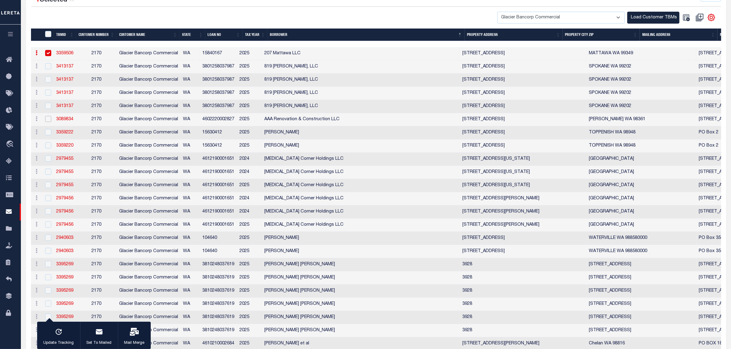
click at [45, 122] on input "checkbox" at bounding box center [48, 119] width 6 height 6
checkbox input "true"
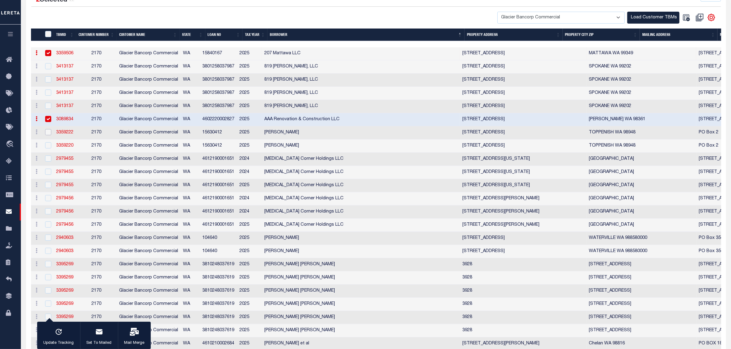
drag, startPoint x: 48, startPoint y: 136, endPoint x: 48, endPoint y: 140, distance: 4.0
click at [48, 135] on input "checkbox" at bounding box center [48, 132] width 6 height 6
checkbox input "true"
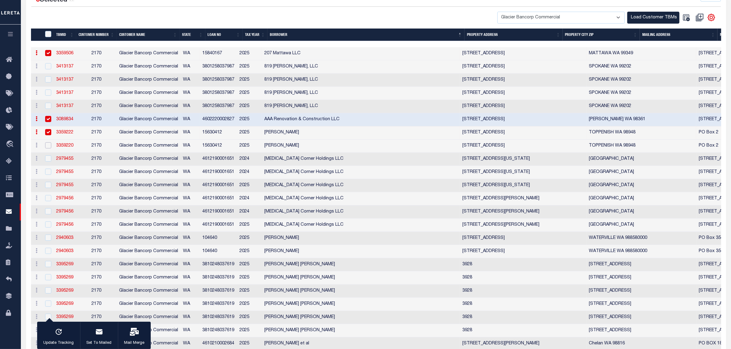
click at [47, 148] on input "checkbox" at bounding box center [48, 145] width 6 height 6
checkbox input "true"
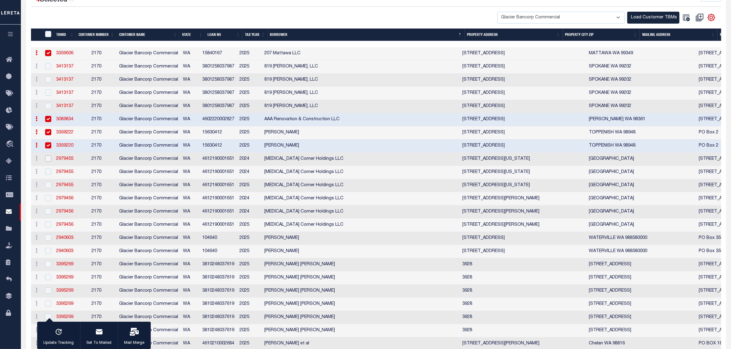
click at [47, 162] on input "checkbox" at bounding box center [48, 159] width 6 height 6
checkbox input "true"
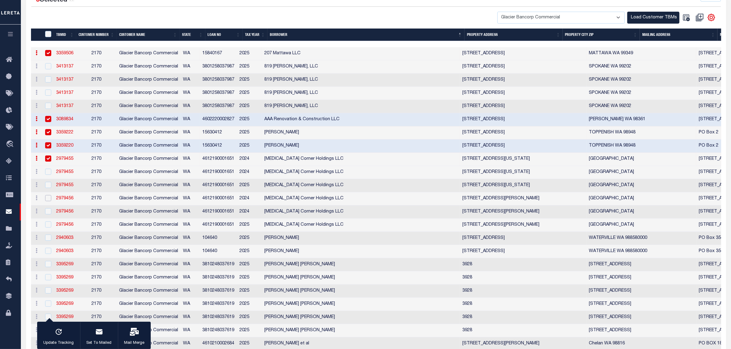
click at [47, 201] on input "checkbox" at bounding box center [48, 198] width 6 height 6
checkbox input "true"
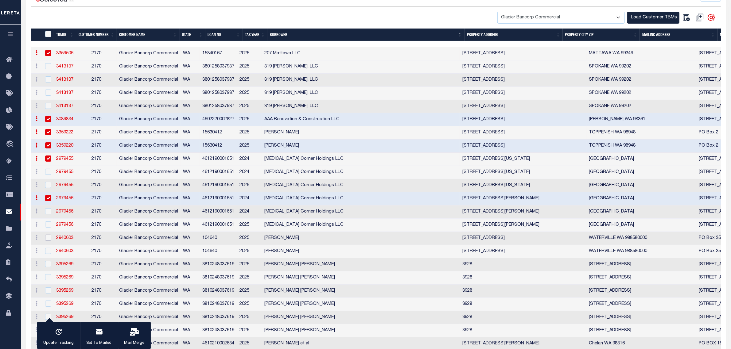
click at [46, 241] on input "checkbox" at bounding box center [48, 238] width 6 height 6
checkbox input "true"
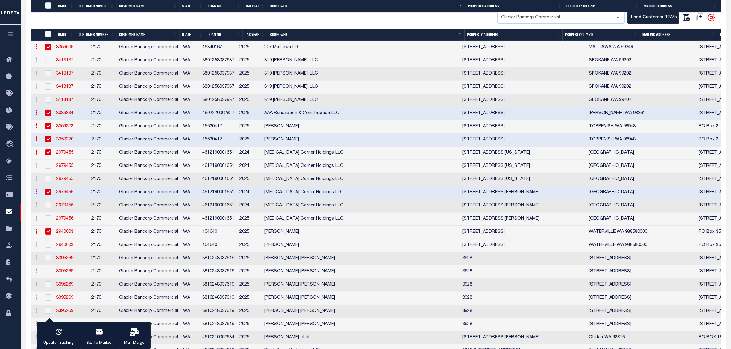
scroll to position [307, 0]
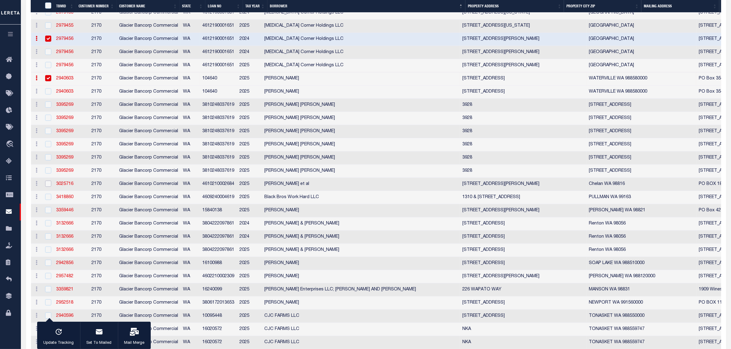
click at [50, 187] on input "checkbox" at bounding box center [48, 184] width 6 height 6
checkbox input "true"
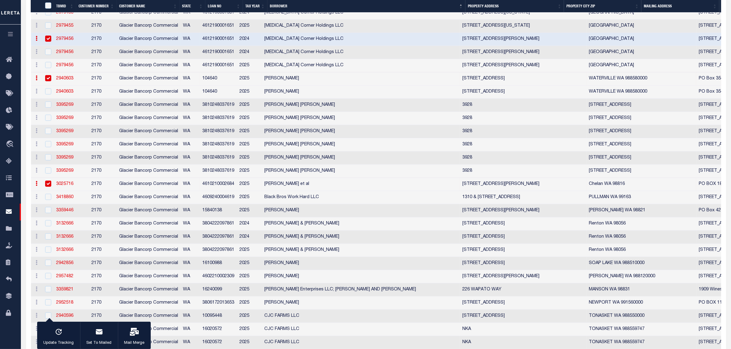
scroll to position [460, 0]
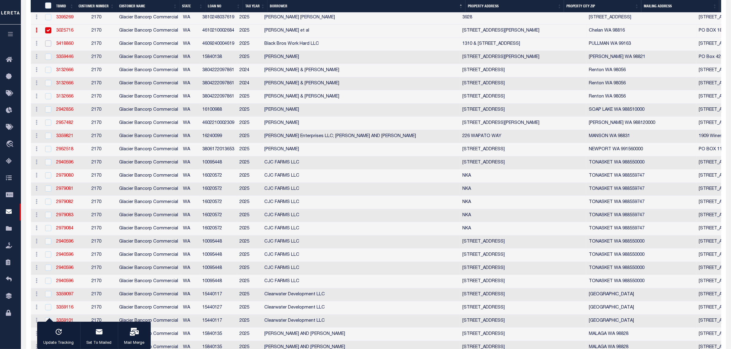
click at [48, 47] on input "checkbox" at bounding box center [48, 44] width 6 height 6
checkbox input "true"
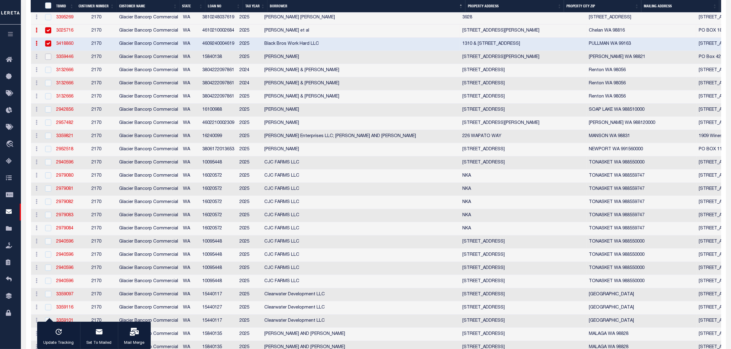
click at [48, 60] on input "checkbox" at bounding box center [48, 57] width 6 height 6
checkbox input "true"
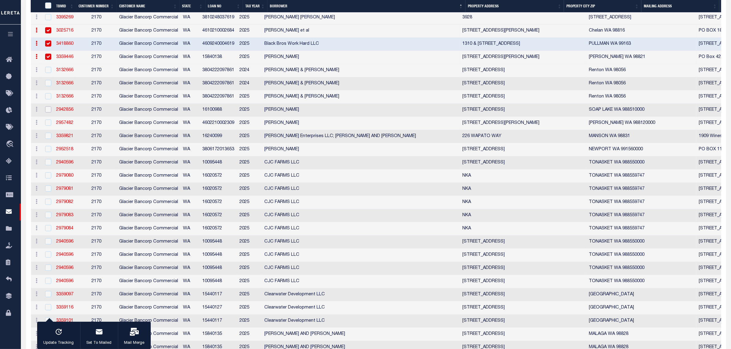
drag, startPoint x: 51, startPoint y: 123, endPoint x: 49, endPoint y: 134, distance: 10.8
click at [51, 113] on input "checkbox" at bounding box center [48, 110] width 6 height 6
checkbox input "true"
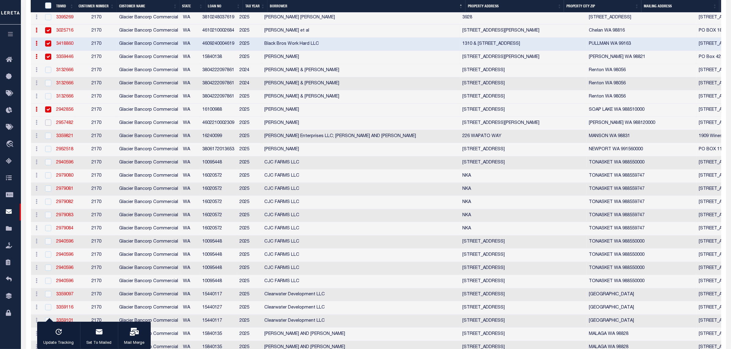
click at [48, 126] on input "checkbox" at bounding box center [48, 123] width 6 height 6
checkbox input "true"
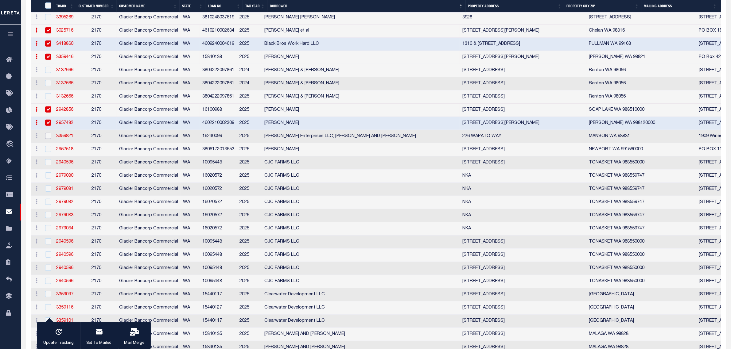
click at [49, 139] on input "checkbox" at bounding box center [48, 136] width 6 height 6
checkbox input "true"
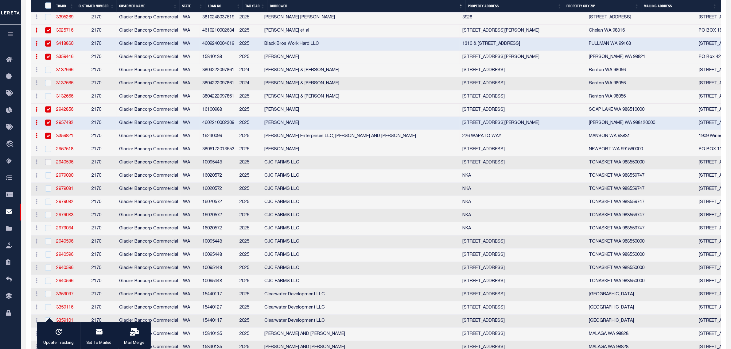
click at [47, 165] on input "checkbox" at bounding box center [48, 162] width 6 height 6
checkbox input "true"
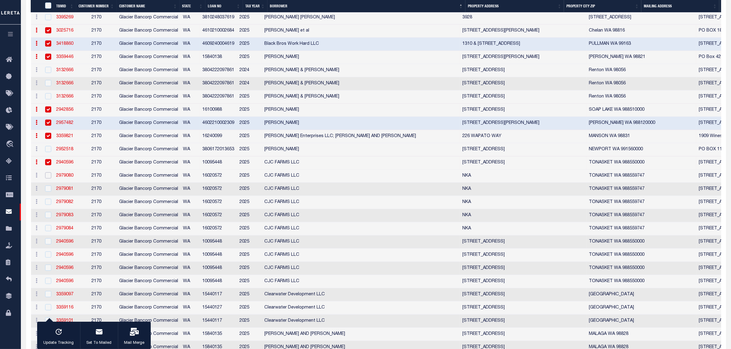
click at [47, 179] on input "checkbox" at bounding box center [48, 176] width 6 height 6
checkbox input "true"
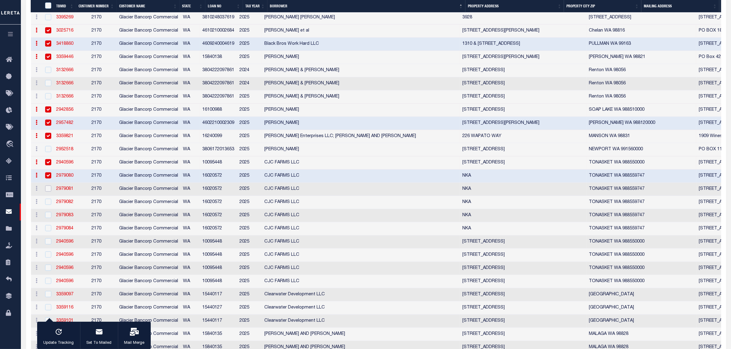
drag, startPoint x: 48, startPoint y: 207, endPoint x: 45, endPoint y: 218, distance: 11.0
click at [48, 192] on input "checkbox" at bounding box center [48, 189] width 6 height 6
checkbox input "true"
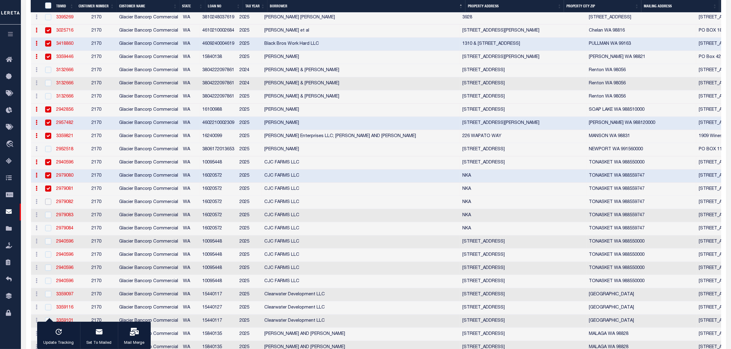
drag, startPoint x: 48, startPoint y: 219, endPoint x: 46, endPoint y: 238, distance: 19.5
click at [48, 205] on input "checkbox" at bounding box center [48, 202] width 6 height 6
checkbox input "true"
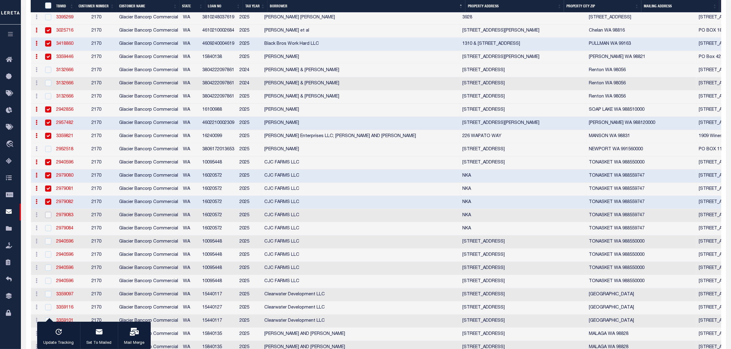
click at [48, 218] on input "checkbox" at bounding box center [48, 215] width 6 height 6
checkbox input "true"
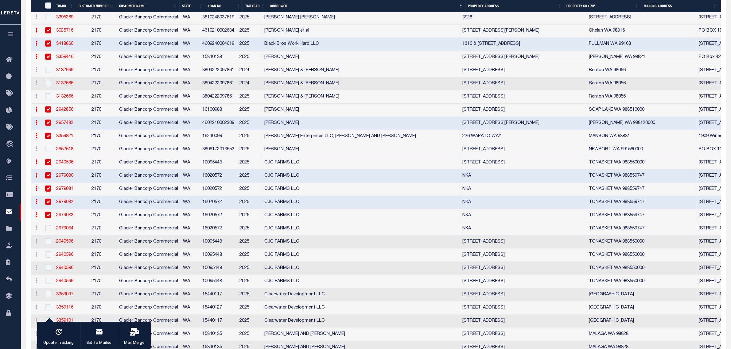
click at [48, 231] on input "checkbox" at bounding box center [48, 228] width 6 height 6
checkbox input "true"
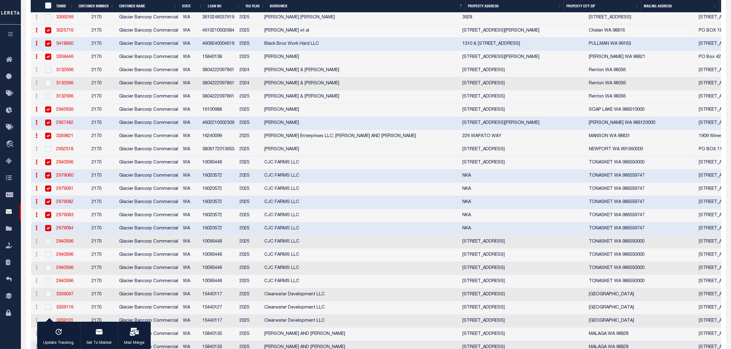
scroll to position [614, 0]
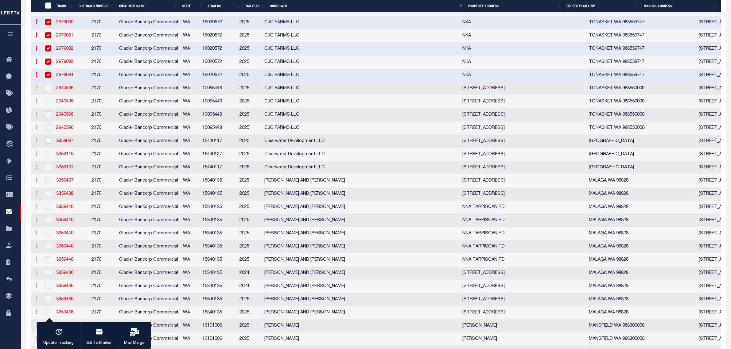
click at [49, 144] on input "checkbox" at bounding box center [48, 141] width 6 height 6
checkbox input "true"
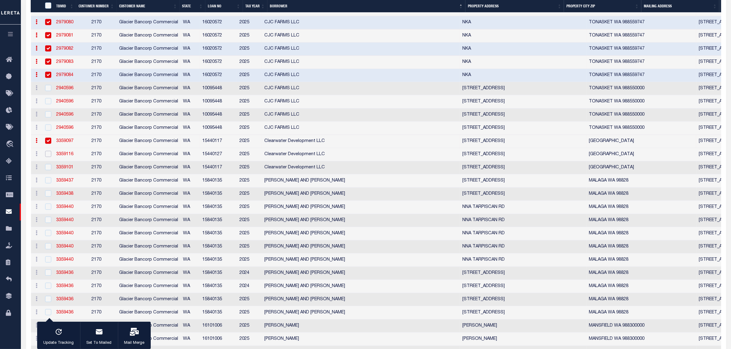
click at [49, 157] on input "checkbox" at bounding box center [48, 154] width 6 height 6
checkbox input "true"
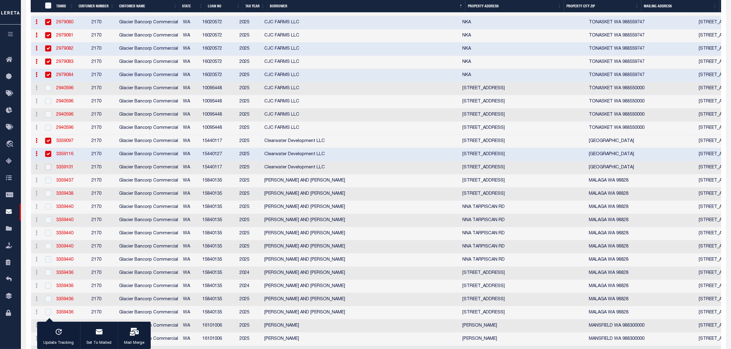
click at [48, 170] on input "checkbox" at bounding box center [48, 167] width 6 height 6
checkbox input "true"
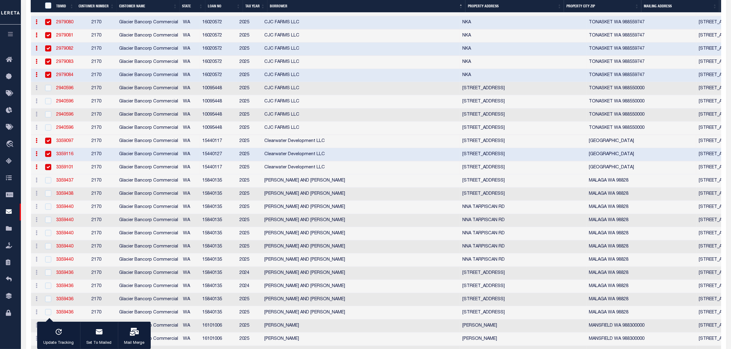
scroll to position [767, 0]
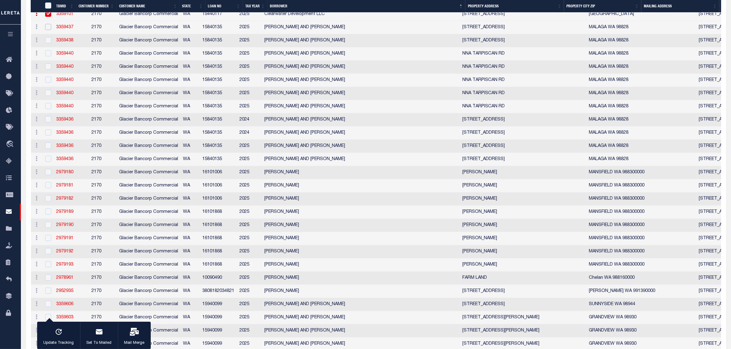
drag, startPoint x: 48, startPoint y: 48, endPoint x: 50, endPoint y: 59, distance: 10.3
click at [48, 30] on input "checkbox" at bounding box center [48, 27] width 6 height 6
checkbox input "true"
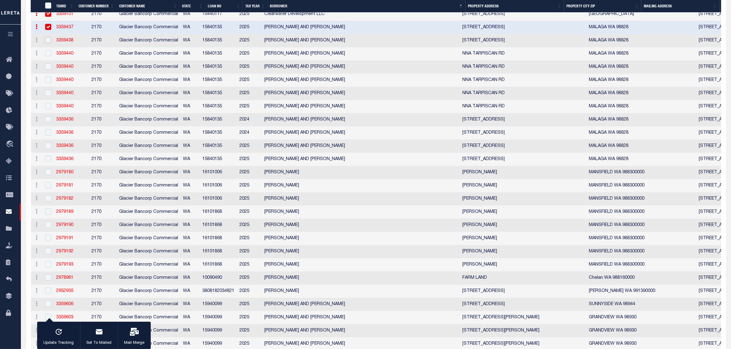
click at [48, 43] on input "checkbox" at bounding box center [48, 40] width 6 height 6
checkbox input "true"
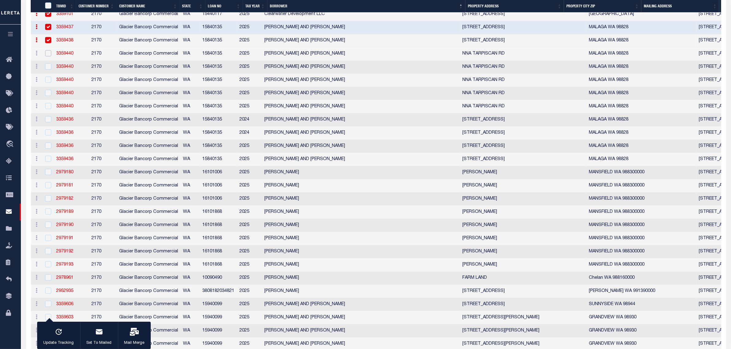
click at [48, 56] on input "checkbox" at bounding box center [48, 53] width 6 height 6
checkbox input "true"
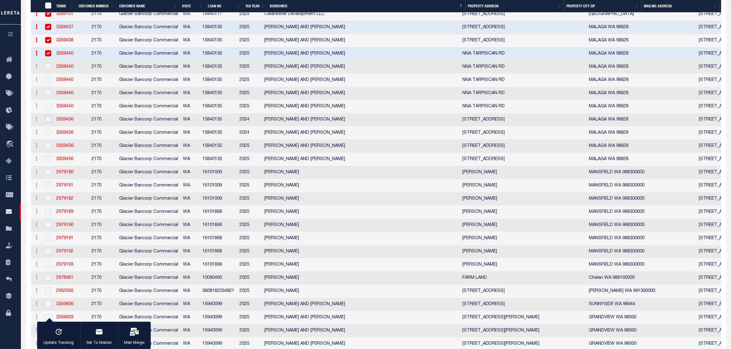
click at [48, 122] on input "checkbox" at bounding box center [48, 119] width 6 height 6
checkbox input "true"
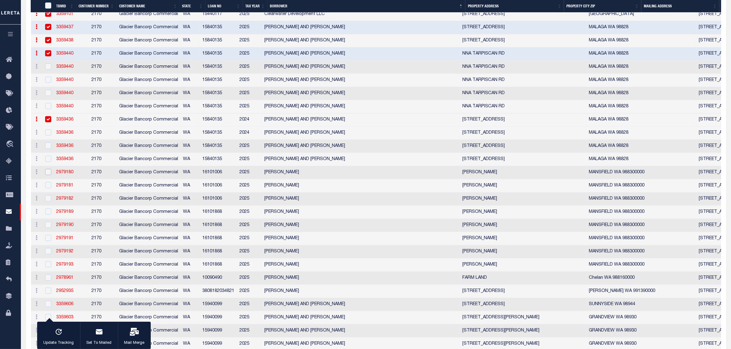
click at [48, 175] on input "checkbox" at bounding box center [48, 172] width 6 height 6
checkbox input "true"
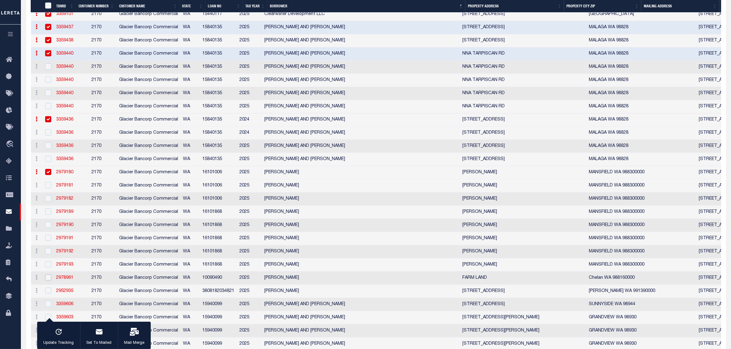
click at [48, 281] on input "checkbox" at bounding box center [48, 278] width 6 height 6
checkbox input "true"
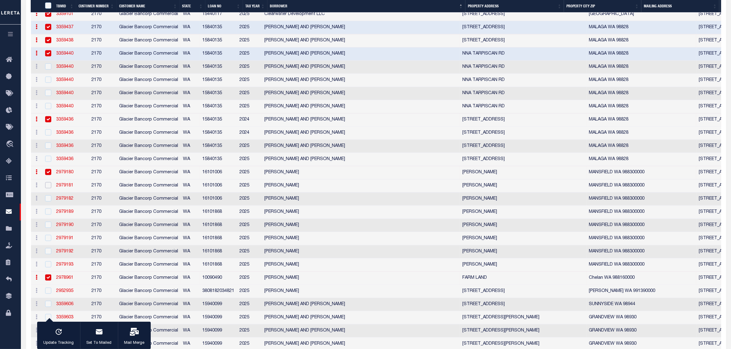
click at [49, 188] on input "checkbox" at bounding box center [48, 185] width 6 height 6
checkbox input "true"
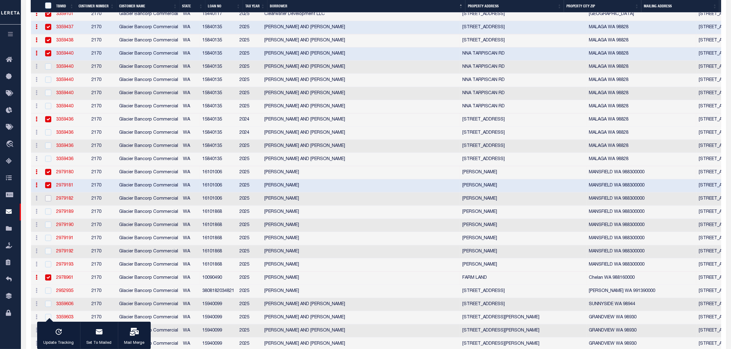
click at [48, 202] on input "checkbox" at bounding box center [48, 199] width 6 height 6
checkbox input "true"
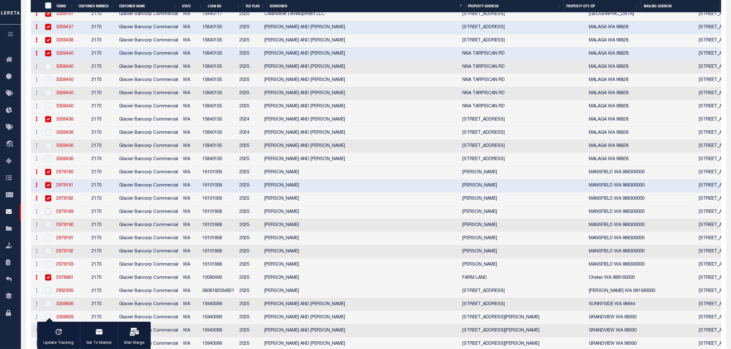
click at [48, 215] on input "checkbox" at bounding box center [48, 212] width 6 height 6
checkbox input "true"
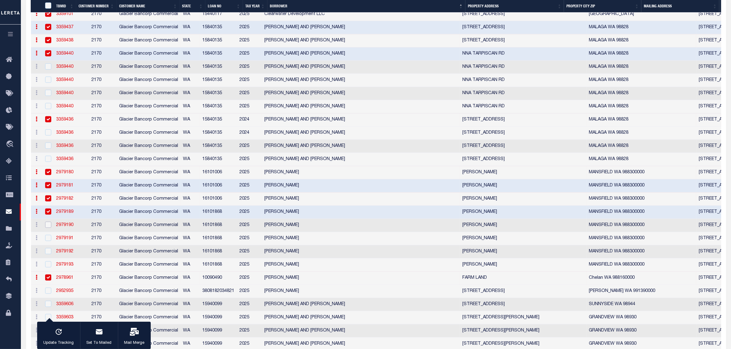
click at [47, 228] on input "checkbox" at bounding box center [48, 225] width 6 height 6
checkbox input "true"
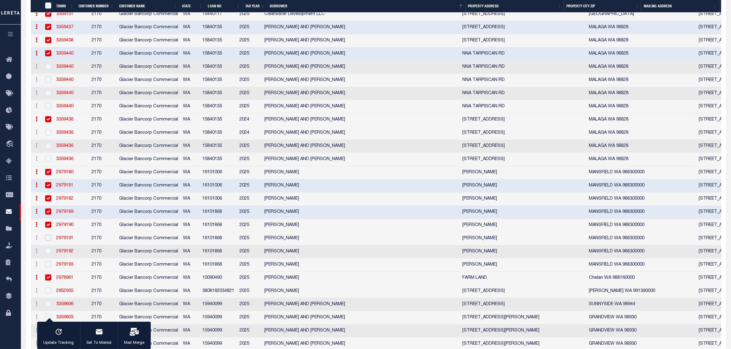
click at [48, 241] on input "checkbox" at bounding box center [48, 238] width 6 height 6
checkbox input "true"
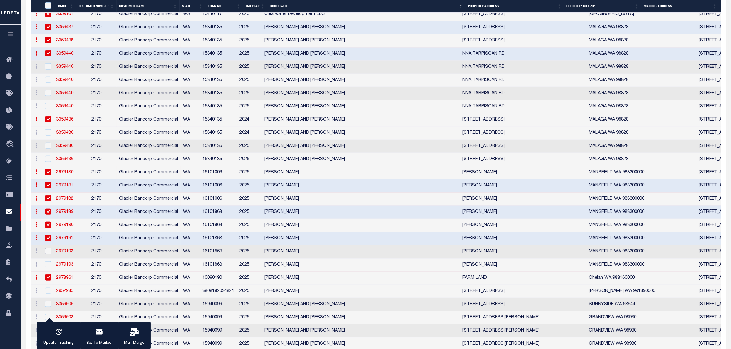
click at [47, 254] on input "checkbox" at bounding box center [48, 251] width 6 height 6
checkbox input "true"
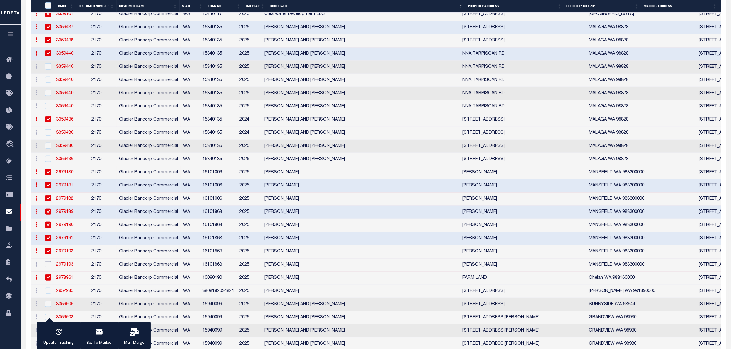
click at [49, 268] on input "checkbox" at bounding box center [48, 265] width 6 height 6
checkbox input "true"
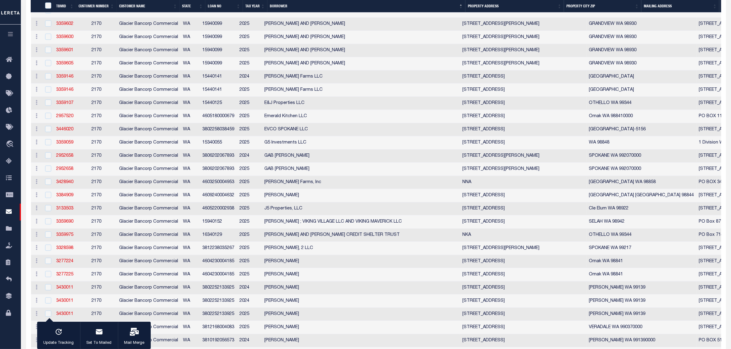
scroll to position [921, 0]
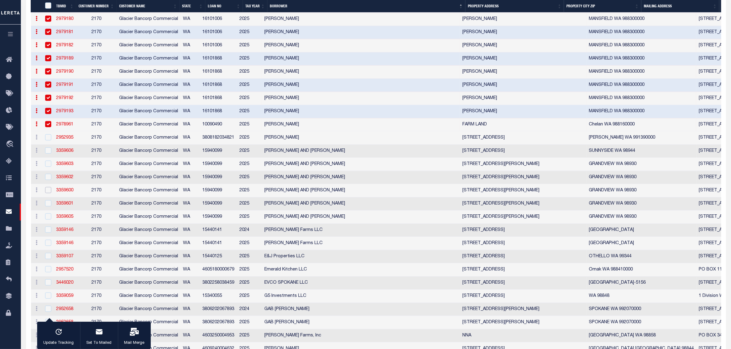
click at [48, 193] on input "checkbox" at bounding box center [48, 190] width 6 height 6
checkbox input "true"
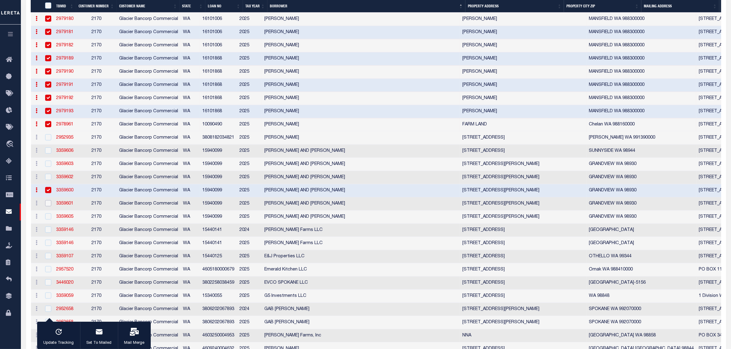
click at [48, 207] on input "checkbox" at bounding box center [48, 203] width 6 height 6
checkbox input "true"
click at [48, 180] on input "checkbox" at bounding box center [48, 177] width 6 height 6
checkbox input "true"
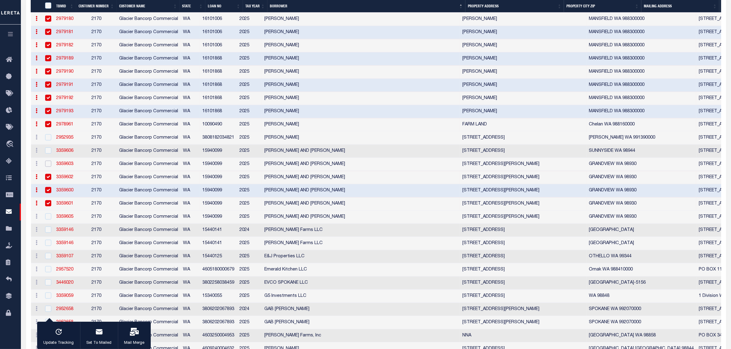
click at [46, 167] on input "checkbox" at bounding box center [48, 164] width 6 height 6
checkbox input "true"
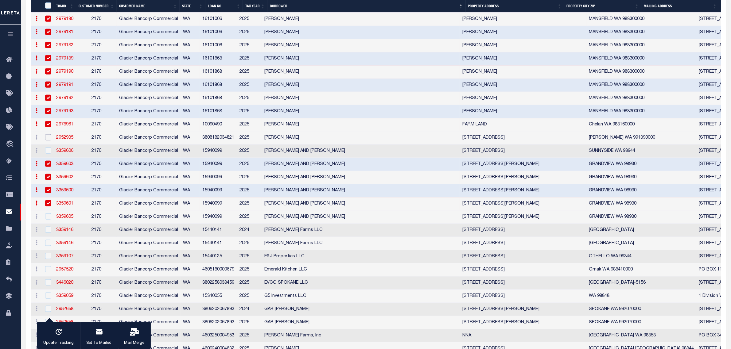
click at [49, 141] on input "checkbox" at bounding box center [48, 137] width 6 height 6
checkbox input "true"
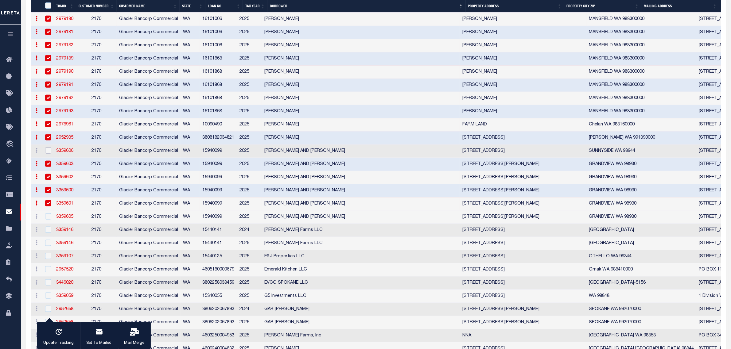
click at [48, 154] on input "checkbox" at bounding box center [48, 151] width 6 height 6
checkbox input "true"
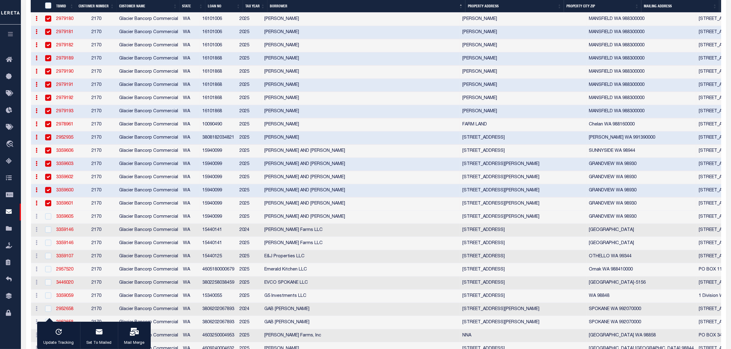
scroll to position [1074, 0]
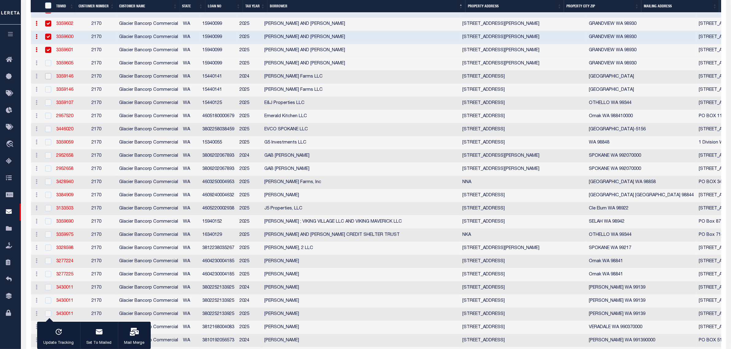
click at [49, 80] on input "checkbox" at bounding box center [48, 76] width 6 height 6
checkbox input "true"
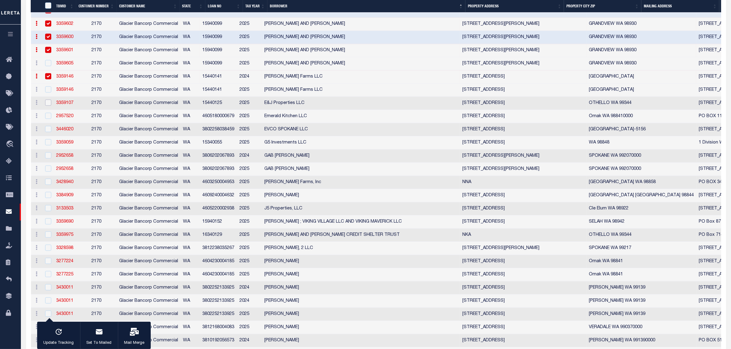
click at [47, 106] on input "checkbox" at bounding box center [48, 103] width 6 height 6
checkbox input "true"
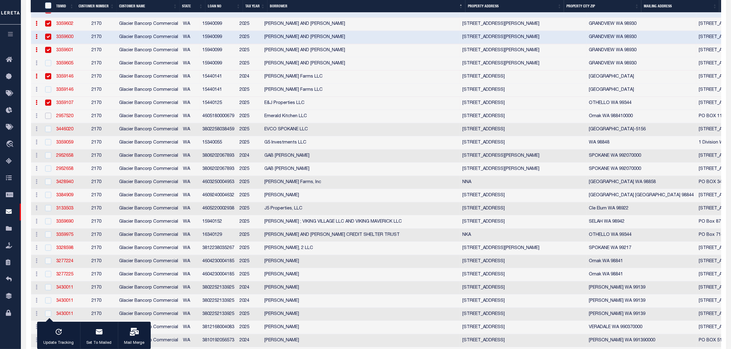
click at [45, 119] on input "checkbox" at bounding box center [48, 116] width 6 height 6
checkbox input "true"
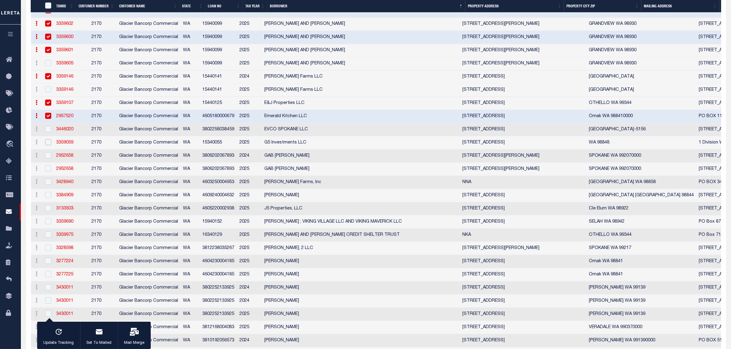
drag, startPoint x: 48, startPoint y: 180, endPoint x: 48, endPoint y: 195, distance: 15.0
click at [48, 145] on input "checkbox" at bounding box center [48, 142] width 6 height 6
checkbox input "true"
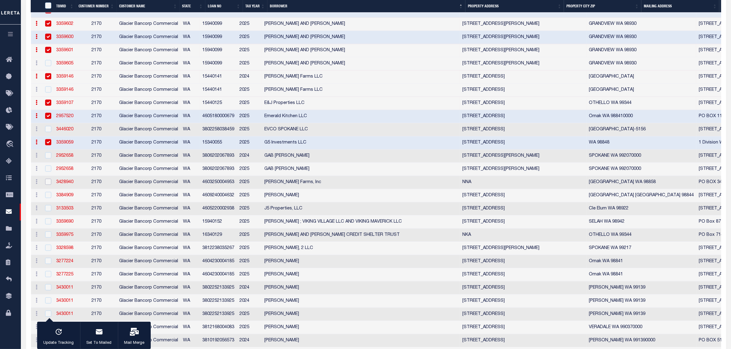
click at [48, 185] on input "checkbox" at bounding box center [48, 182] width 6 height 6
checkbox input "true"
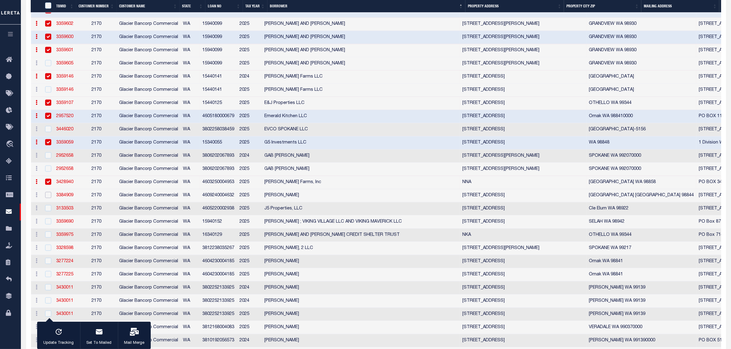
click at [48, 198] on input "checkbox" at bounding box center [48, 195] width 6 height 6
checkbox input "true"
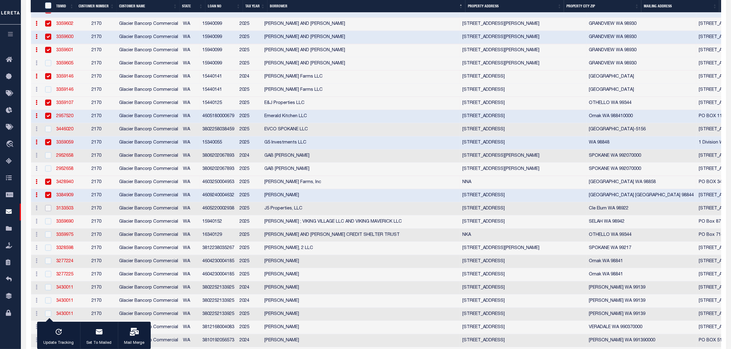
drag, startPoint x: 48, startPoint y: 252, endPoint x: 45, endPoint y: 257, distance: 5.6
click at [48, 211] on input "checkbox" at bounding box center [48, 208] width 6 height 6
checkbox input "true"
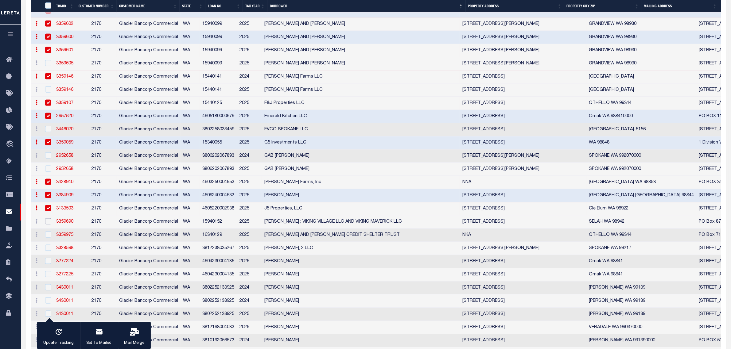
click at [46, 225] on input "checkbox" at bounding box center [48, 222] width 6 height 6
checkbox input "true"
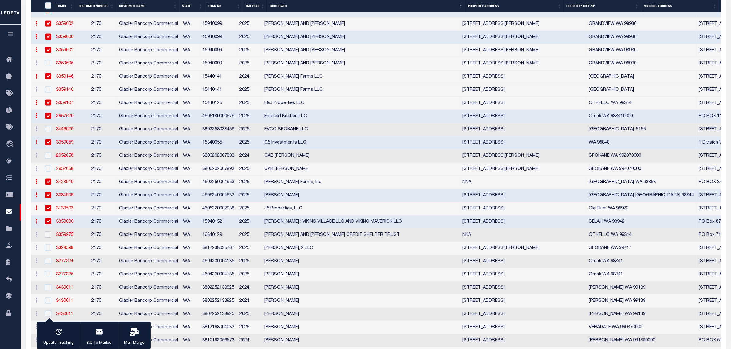
click at [47, 238] on input "checkbox" at bounding box center [48, 235] width 6 height 6
checkbox input "true"
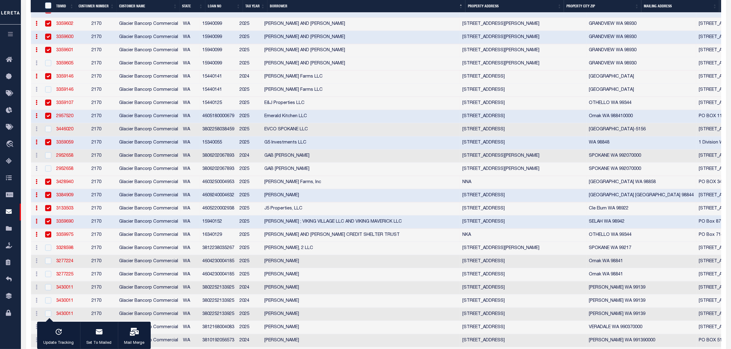
scroll to position [1228, 0]
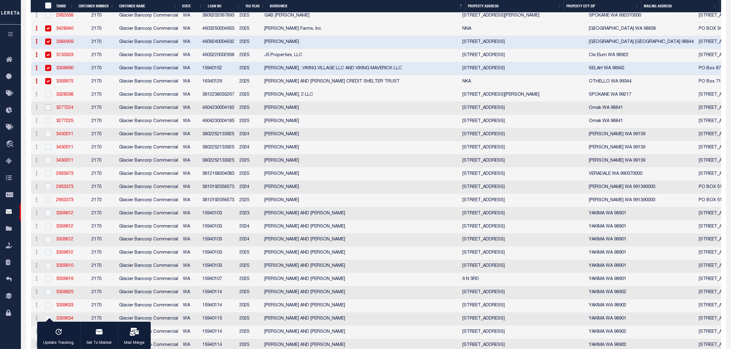
click at [48, 111] on input "checkbox" at bounding box center [48, 108] width 6 height 6
checkbox input "true"
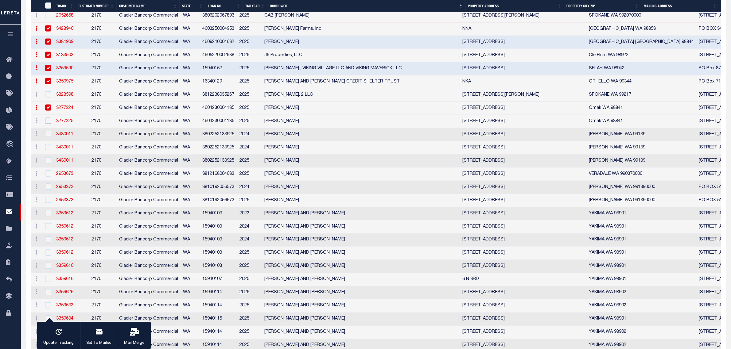
click at [49, 124] on input "checkbox" at bounding box center [48, 121] width 6 height 6
checkbox input "true"
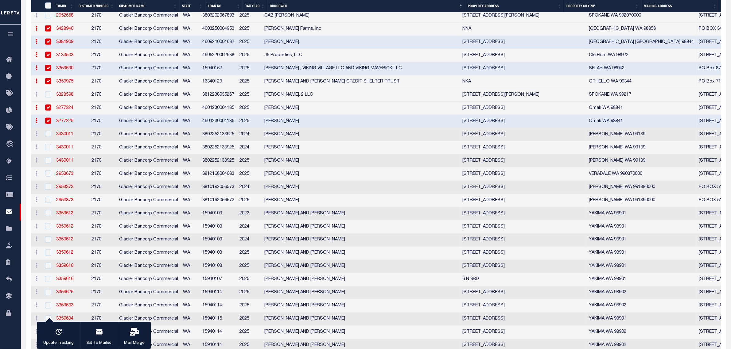
scroll to position [1381, 0]
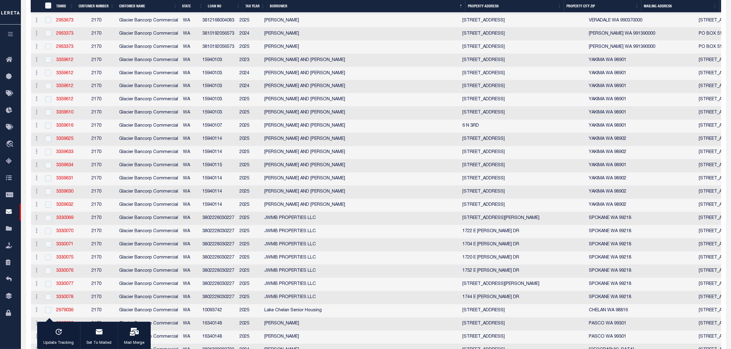
click at [46, 120] on td at bounding box center [47, 113] width 13 height 13
checkbox input "true"
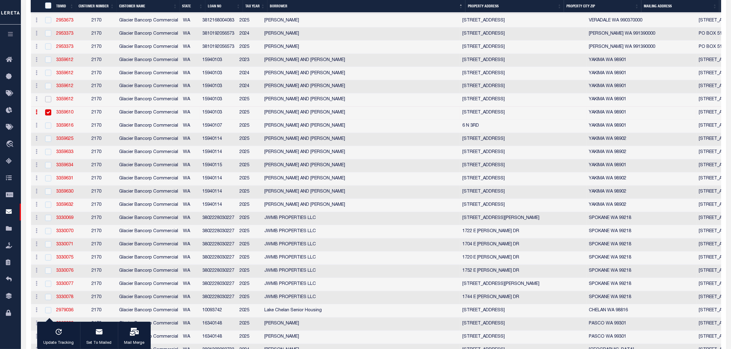
click at [46, 103] on input "checkbox" at bounding box center [48, 99] width 6 height 6
checkbox input "true"
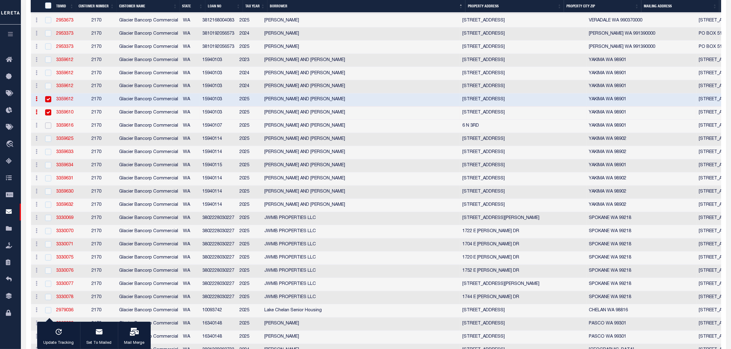
click at [48, 129] on input "checkbox" at bounding box center [48, 126] width 6 height 6
checkbox input "true"
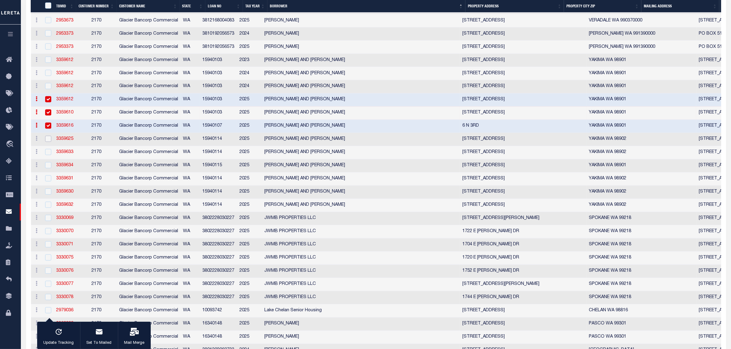
click at [50, 142] on input "checkbox" at bounding box center [48, 139] width 6 height 6
checkbox input "true"
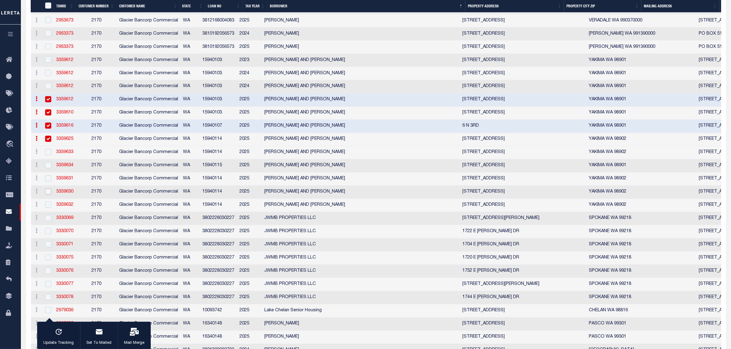
drag, startPoint x: 48, startPoint y: 242, endPoint x: 48, endPoint y: 238, distance: 3.4
click at [48, 195] on input "checkbox" at bounding box center [48, 192] width 6 height 6
checkbox input "true"
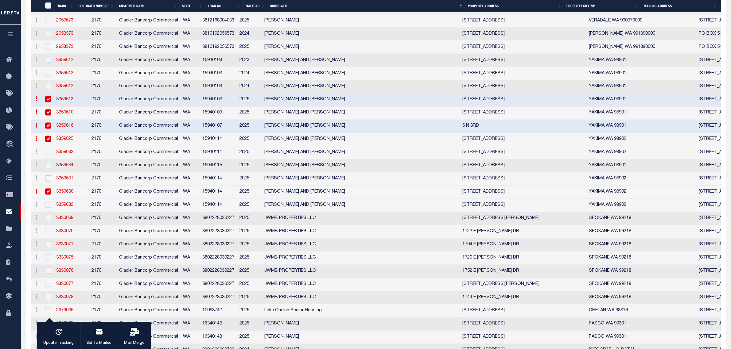
click at [47, 182] on input "checkbox" at bounding box center [48, 179] width 6 height 6
checkbox input "true"
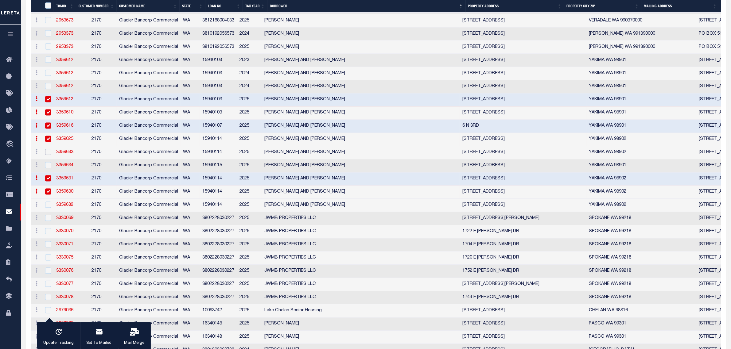
click at [47, 155] on input "checkbox" at bounding box center [48, 152] width 6 height 6
checkbox input "true"
click at [46, 169] on input "checkbox" at bounding box center [48, 165] width 6 height 6
checkbox input "true"
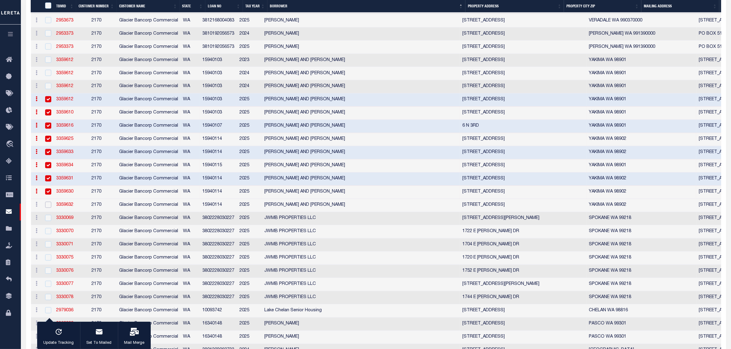
click at [50, 208] on input "checkbox" at bounding box center [48, 205] width 6 height 6
checkbox input "true"
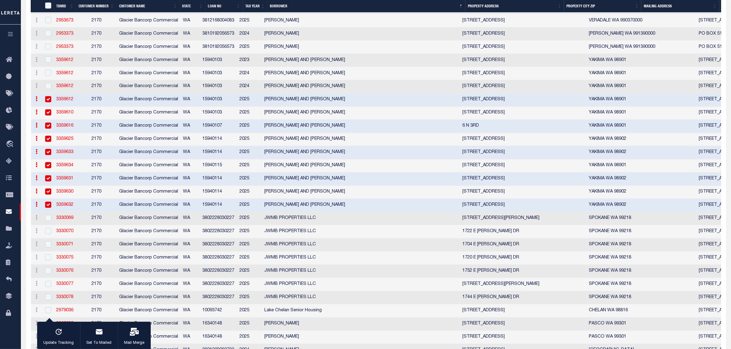
scroll to position [1535, 0]
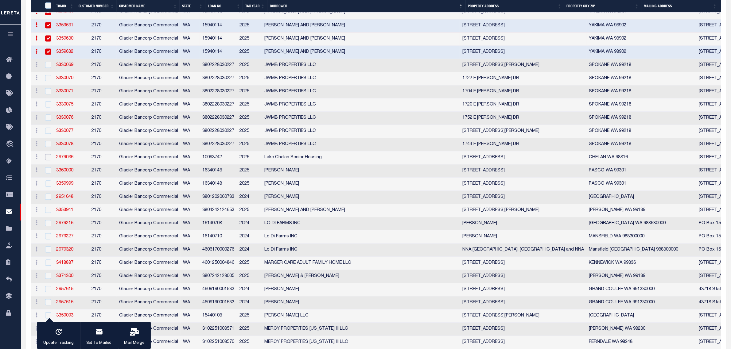
click at [50, 160] on input "checkbox" at bounding box center [48, 157] width 6 height 6
checkbox input "true"
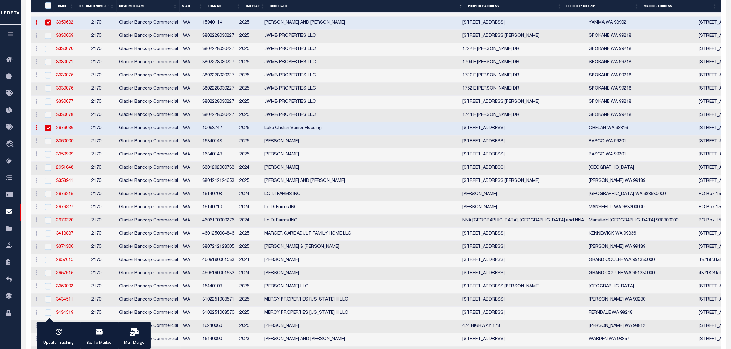
scroll to position [1688, 0]
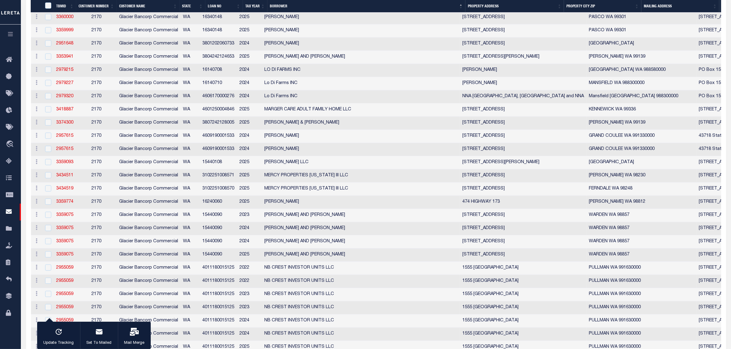
click at [45, 34] on div at bounding box center [48, 30] width 8 height 7
checkbox input "true"
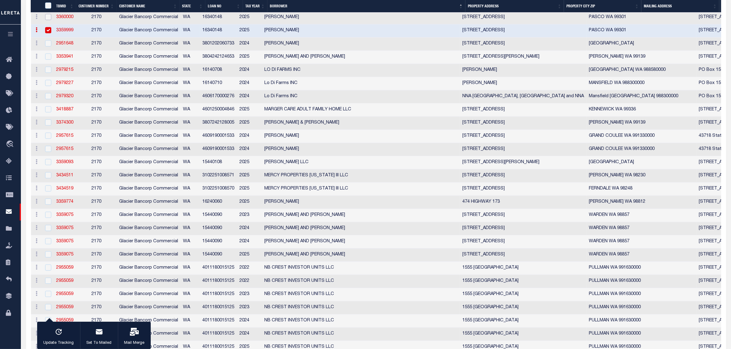
click at [47, 20] on input "checkbox" at bounding box center [48, 17] width 6 height 6
checkbox input "true"
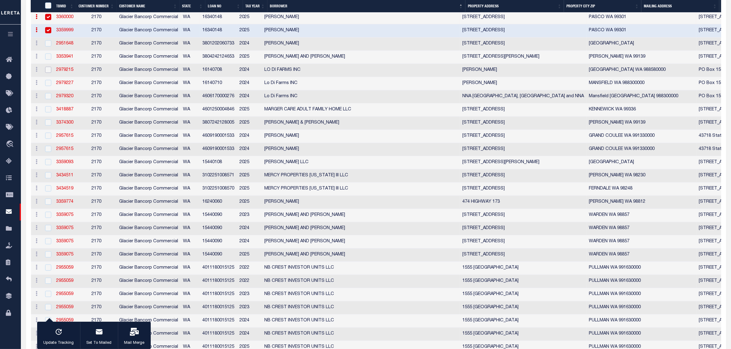
click at [49, 73] on input "checkbox" at bounding box center [48, 70] width 6 height 6
checkbox input "true"
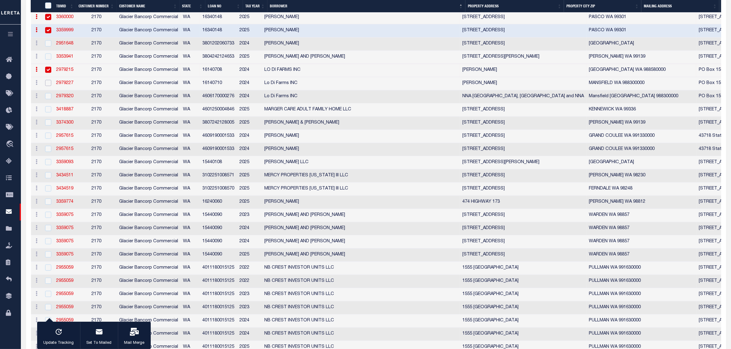
click at [50, 86] on input "checkbox" at bounding box center [48, 83] width 6 height 6
checkbox input "true"
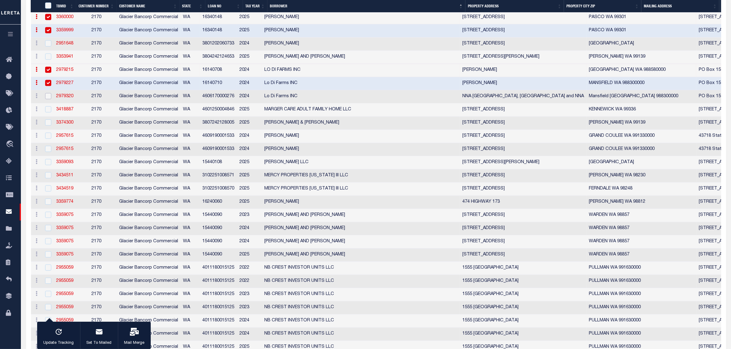
click at [47, 99] on input "checkbox" at bounding box center [48, 96] width 6 height 6
checkbox input "true"
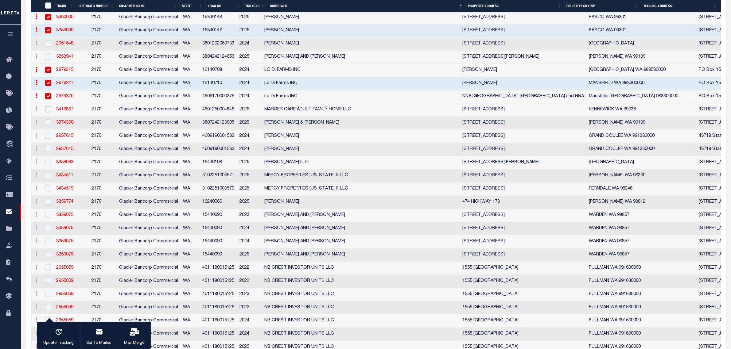
drag, startPoint x: 48, startPoint y: 168, endPoint x: 41, endPoint y: 171, distance: 8.0
click at [48, 112] on input "checkbox" at bounding box center [48, 109] width 6 height 6
checkbox input "true"
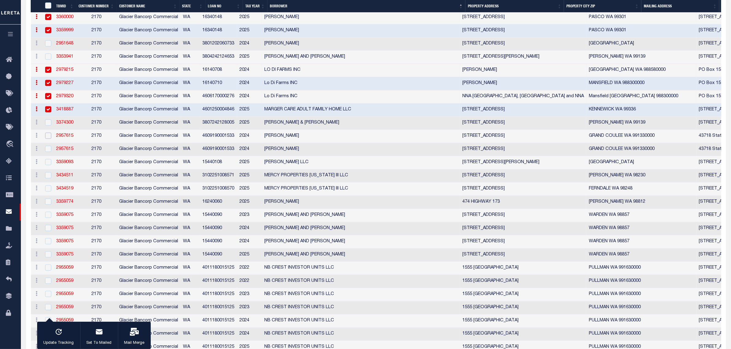
click at [47, 139] on input "checkbox" at bounding box center [48, 136] width 6 height 6
checkbox input "true"
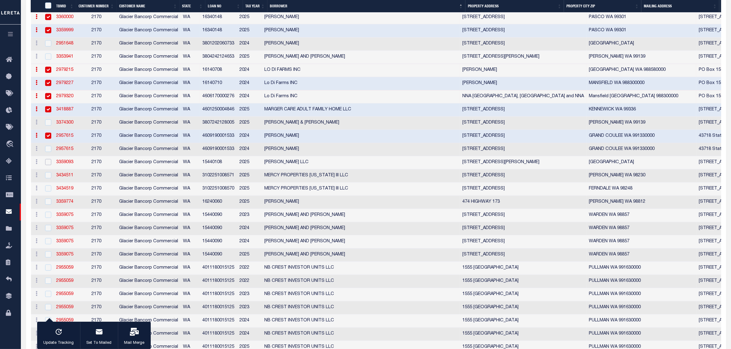
click at [48, 165] on input "checkbox" at bounding box center [48, 162] width 6 height 6
checkbox input "true"
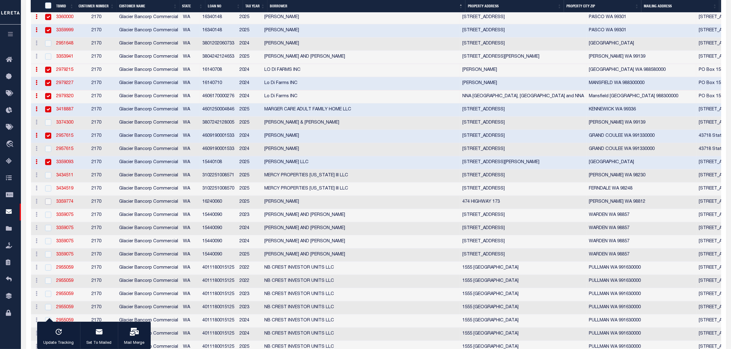
click at [48, 205] on input "checkbox" at bounding box center [48, 202] width 6 height 6
checkbox input "true"
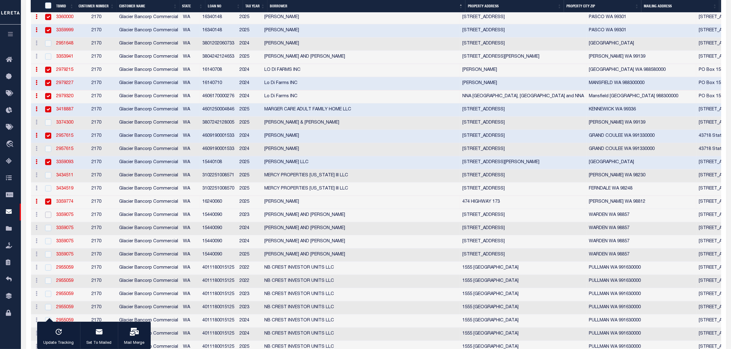
click at [46, 218] on input "checkbox" at bounding box center [48, 215] width 6 height 6
checkbox input "true"
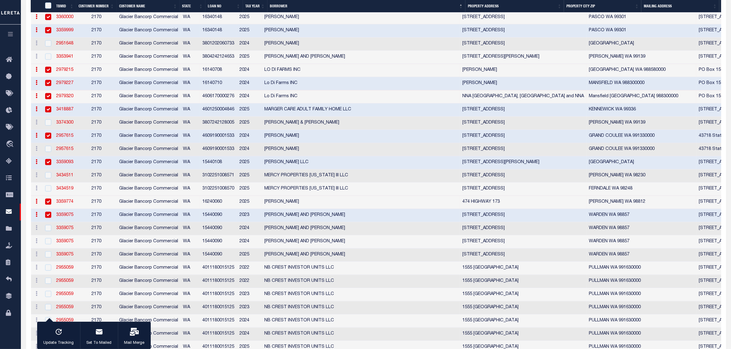
scroll to position [1842, 0]
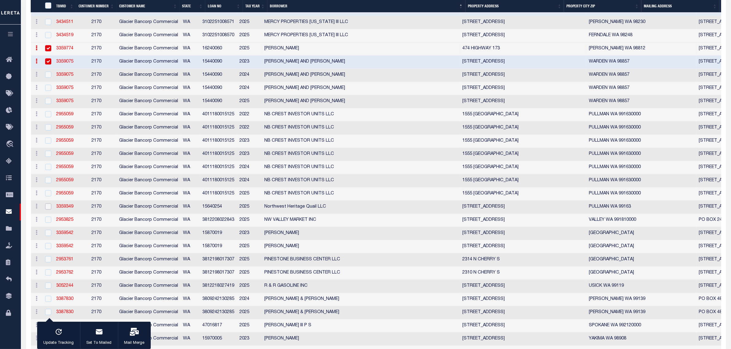
click at [45, 210] on input "checkbox" at bounding box center [48, 207] width 6 height 6
checkbox input "true"
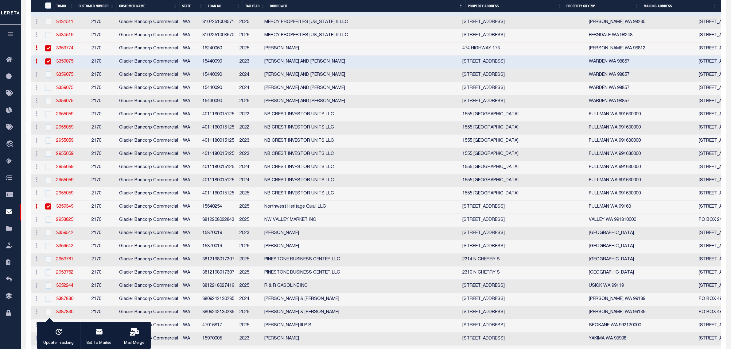
scroll to position [1995, 0]
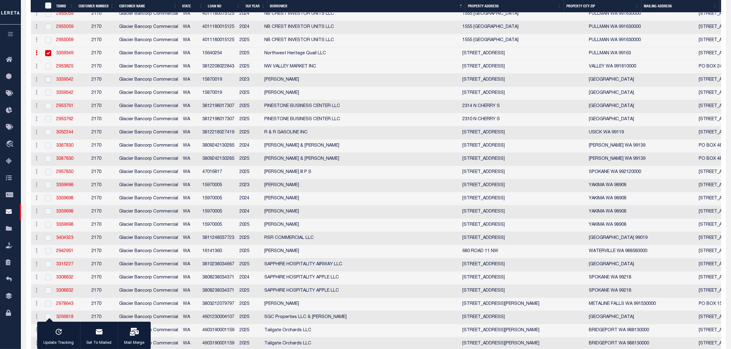
click at [47, 83] on input "checkbox" at bounding box center [48, 79] width 6 height 6
checkbox input "true"
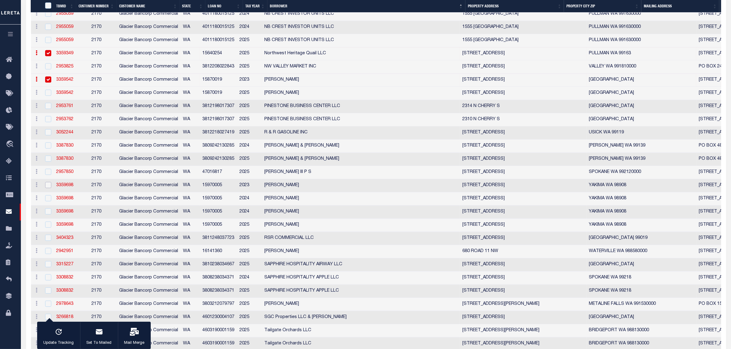
click at [48, 188] on input "checkbox" at bounding box center [48, 185] width 6 height 6
checkbox input "true"
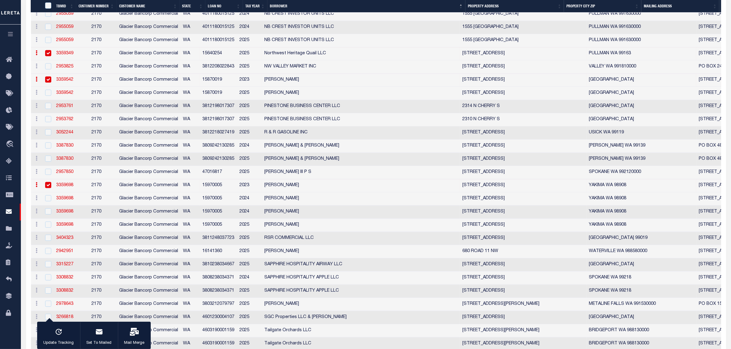
scroll to position [2149, 0]
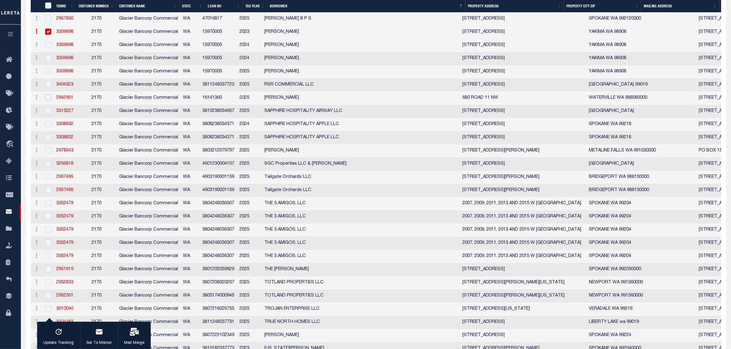
click at [48, 101] on input "checkbox" at bounding box center [48, 98] width 6 height 6
checkbox input "true"
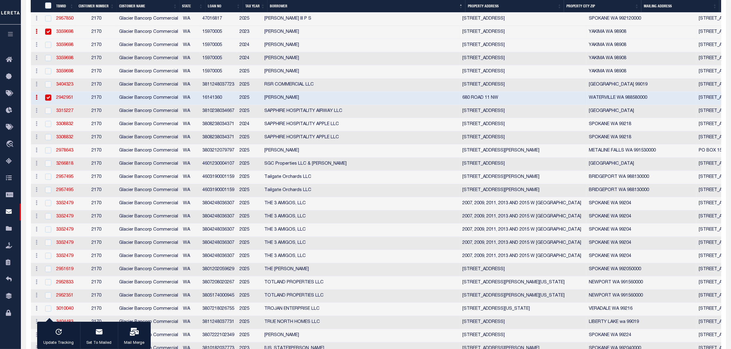
scroll to position [2302, 0]
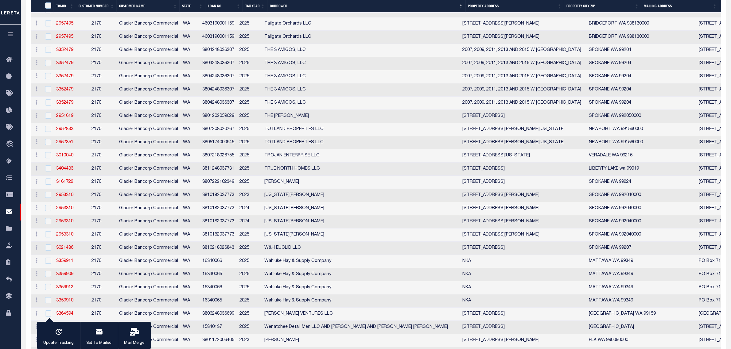
click at [48, 13] on input "checkbox" at bounding box center [48, 10] width 6 height 6
checkbox input "true"
click at [45, 26] on input "checkbox" at bounding box center [48, 23] width 6 height 6
checkbox input "true"
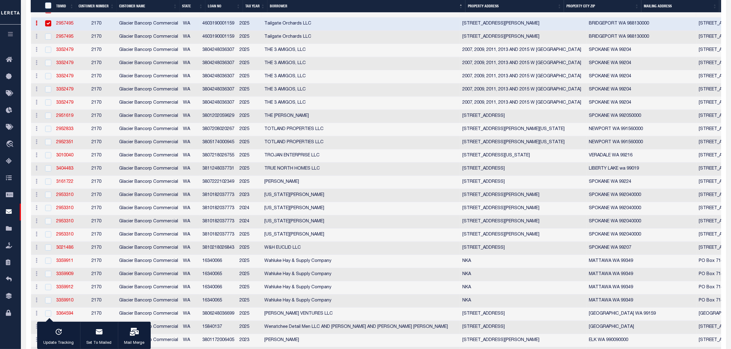
scroll to position [2456, 0]
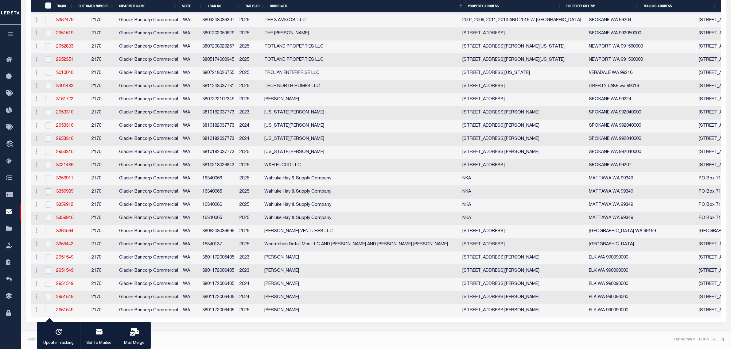
drag, startPoint x: 48, startPoint y: 212, endPoint x: 48, endPoint y: 226, distance: 14.4
click at [48, 195] on input "checkbox" at bounding box center [48, 191] width 6 height 6
checkbox input "true"
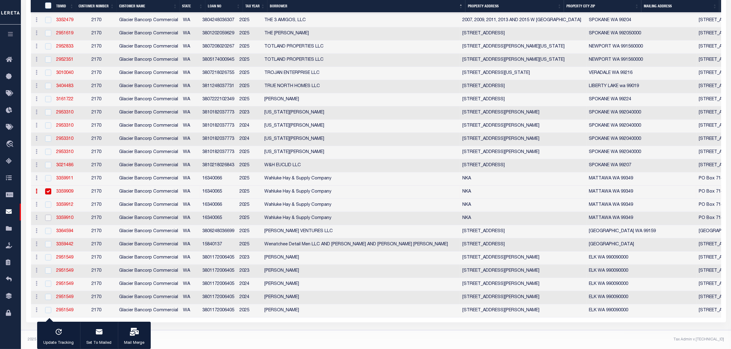
click at [47, 221] on input "checkbox" at bounding box center [48, 218] width 6 height 6
checkbox input "true"
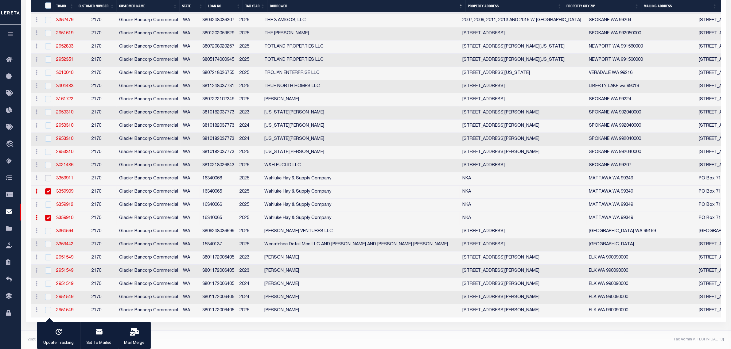
click at [48, 181] on input "checkbox" at bounding box center [48, 178] width 6 height 6
checkbox input "true"
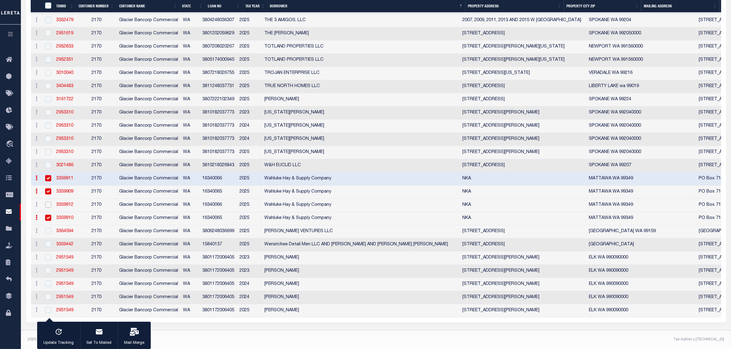
click at [45, 208] on input "checkbox" at bounding box center [48, 205] width 6 height 6
checkbox input "true"
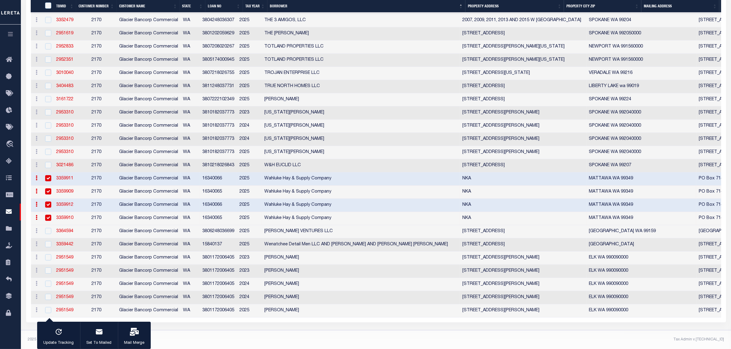
scroll to position [2484, 0]
click at [45, 241] on input "checkbox" at bounding box center [48, 244] width 6 height 6
checkbox input "true"
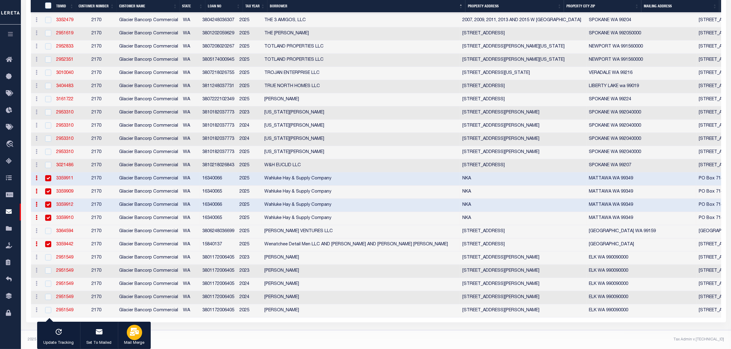
click at [134, 335] on icon "button" at bounding box center [134, 332] width 9 height 8
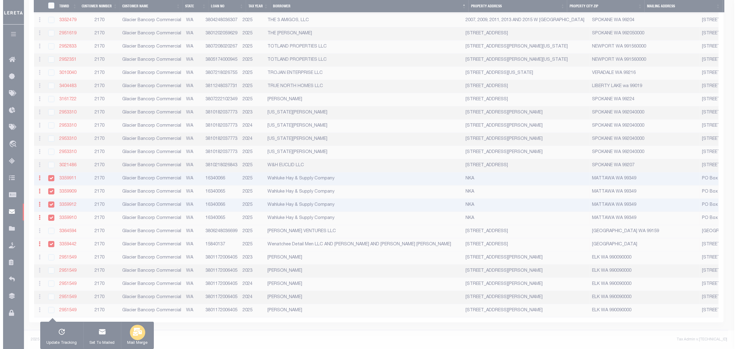
scroll to position [2471, 0]
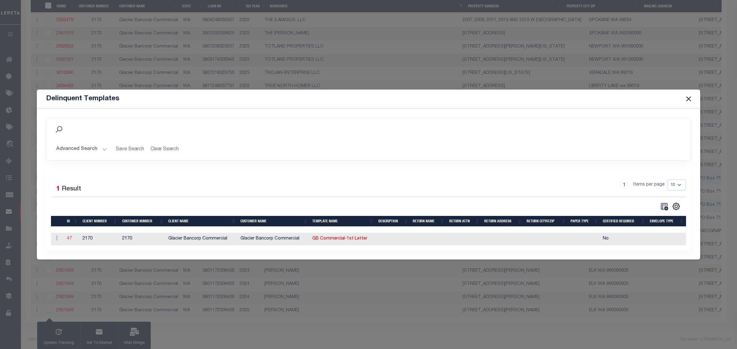
click at [68, 239] on link "47" at bounding box center [69, 239] width 5 height 4
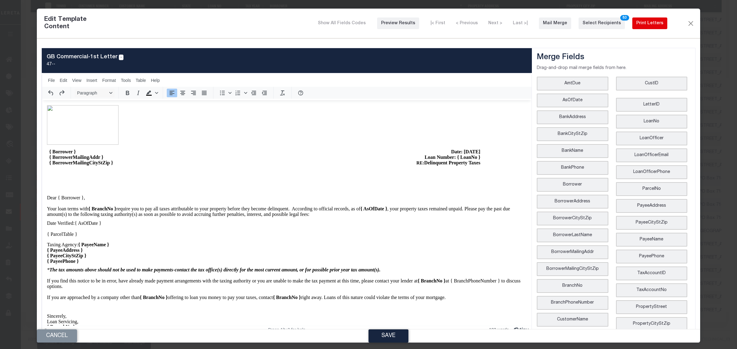
scroll to position [0, 0]
drag, startPoint x: 645, startPoint y: 20, endPoint x: 676, endPoint y: 57, distance: 48.4
click at [645, 20] on div "Print Letters" at bounding box center [649, 23] width 27 height 6
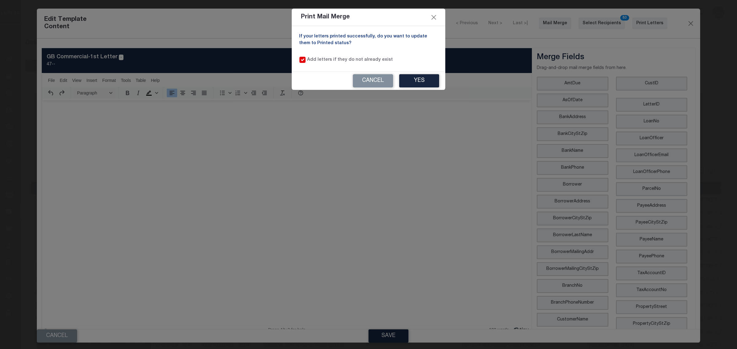
select select "500"
select select "2170"
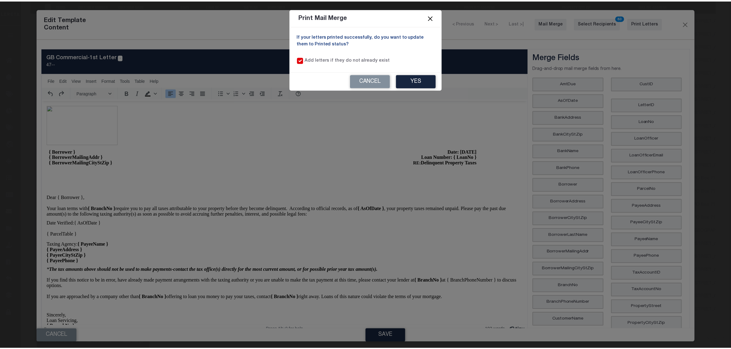
scroll to position [2471, 0]
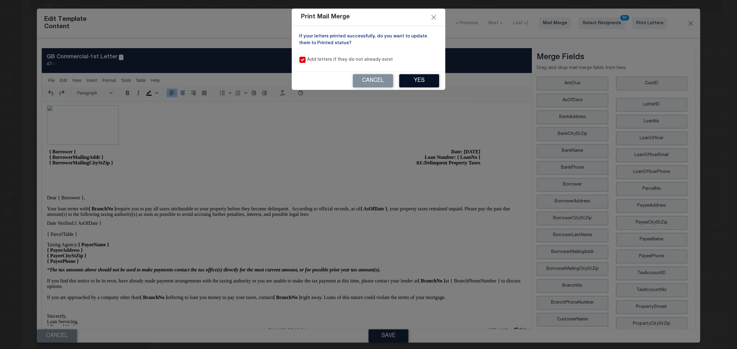
click at [427, 81] on button "Yes" at bounding box center [419, 80] width 40 height 13
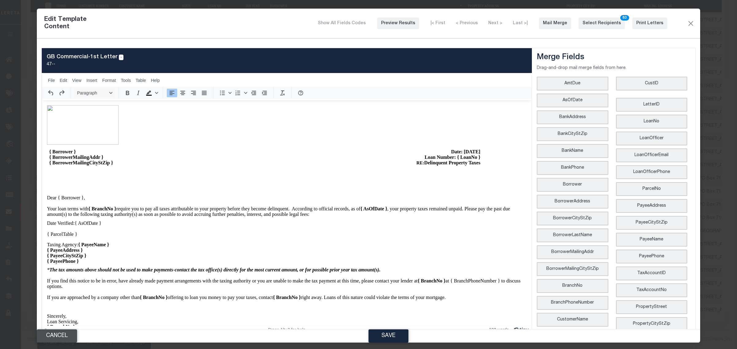
click at [52, 335] on button "Cancel" at bounding box center [57, 336] width 40 height 13
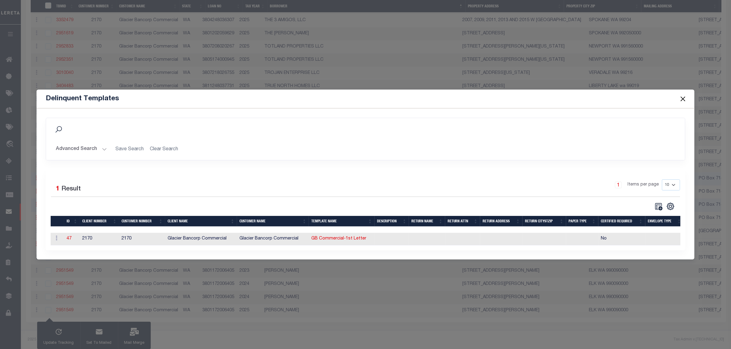
click at [681, 96] on button "Close" at bounding box center [683, 99] width 8 height 8
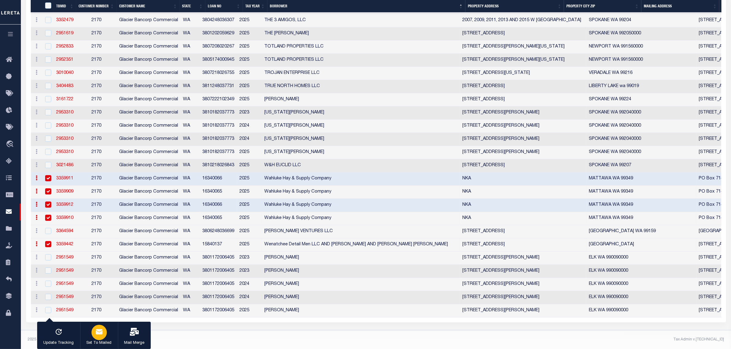
click at [102, 338] on div "button" at bounding box center [98, 332] width 15 height 15
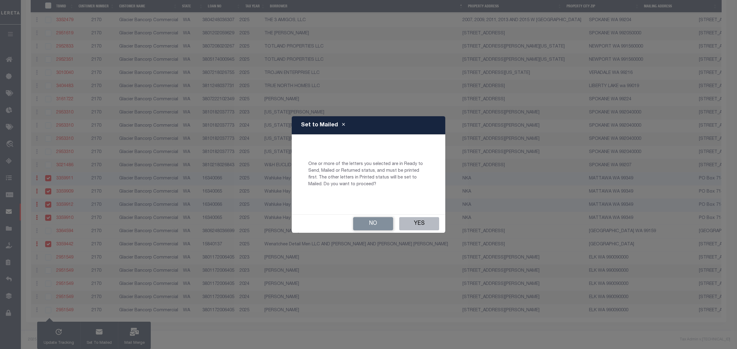
click at [413, 219] on button "Yes" at bounding box center [419, 223] width 40 height 13
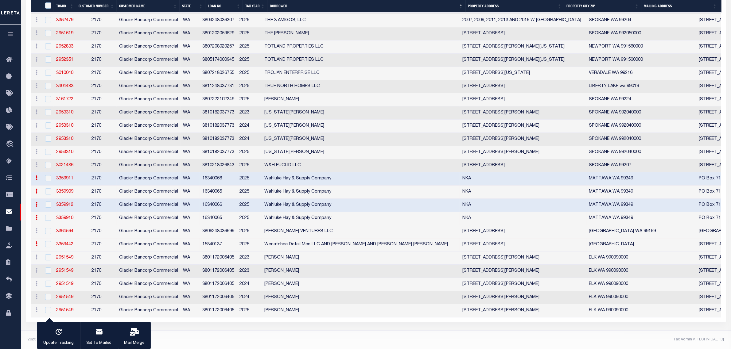
checkbox input "false"
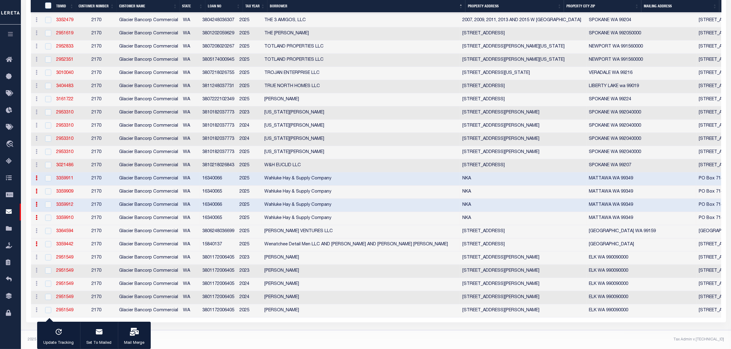
checkbox input "false"
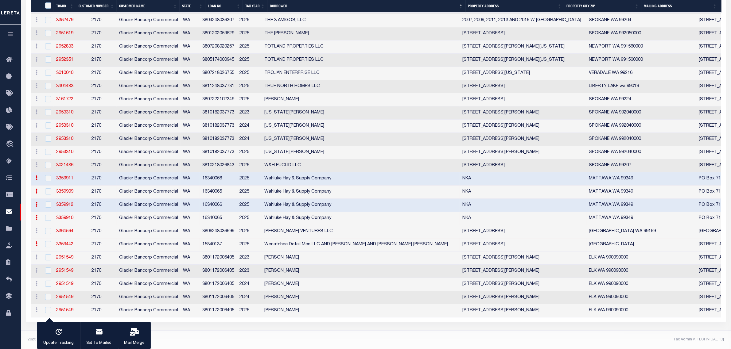
checkbox input "false"
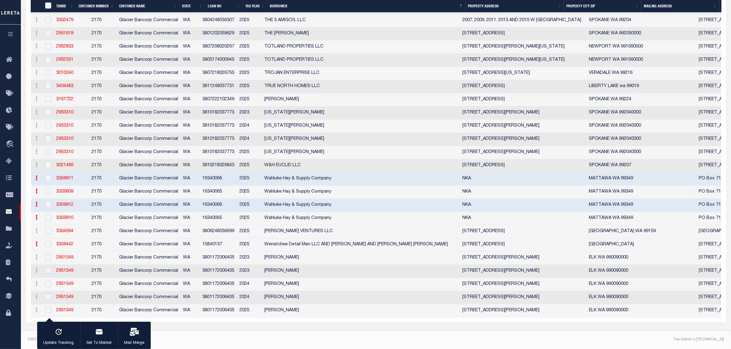
checkbox input "false"
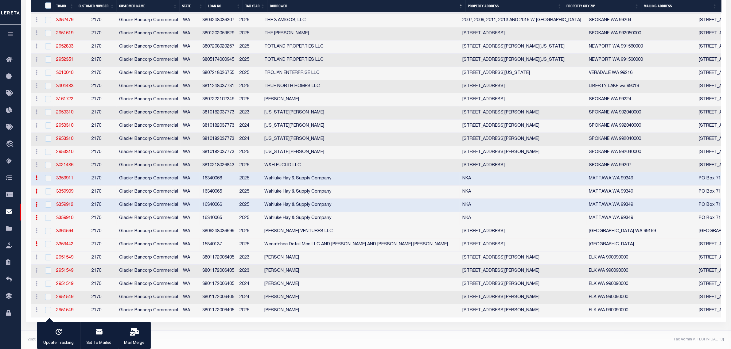
checkbox input "false"
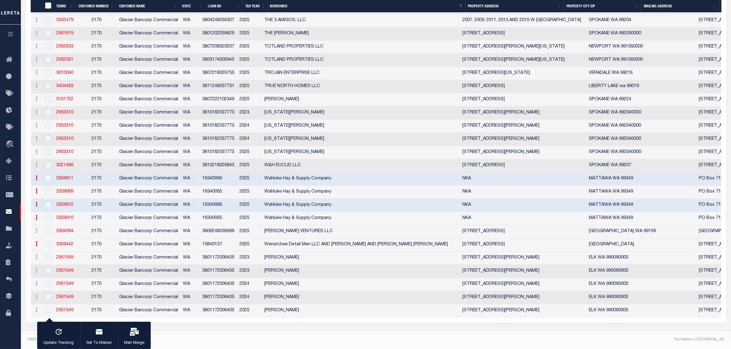
checkbox input "false"
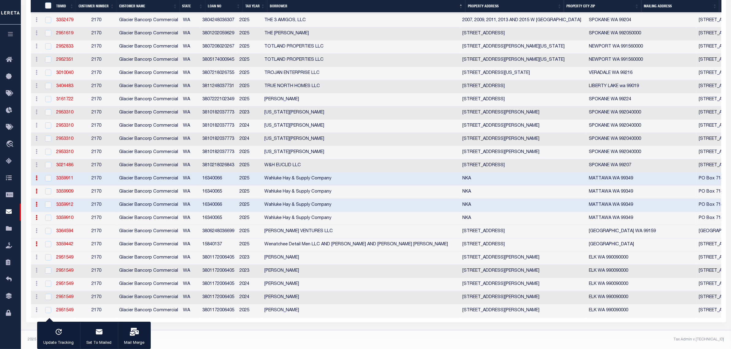
checkbox input "false"
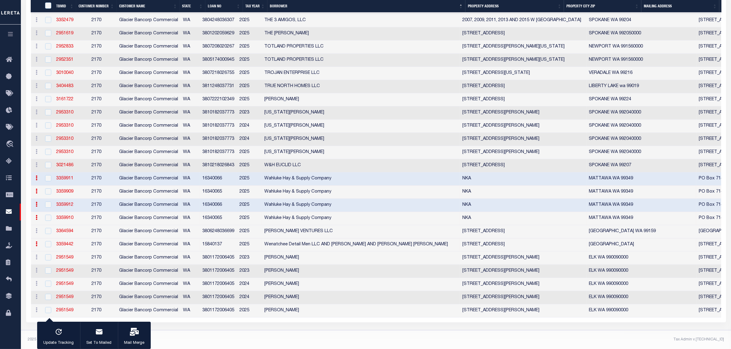
checkbox input "false"
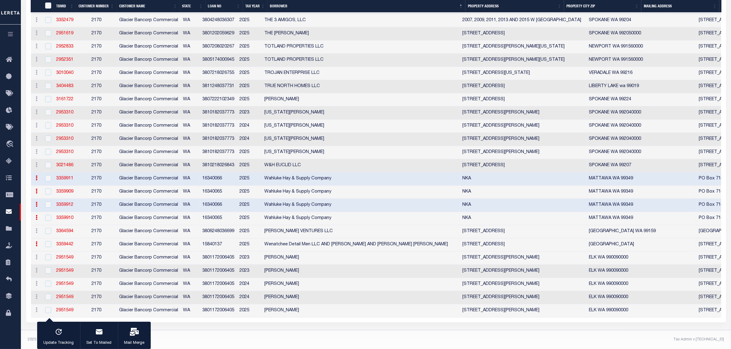
checkbox input "false"
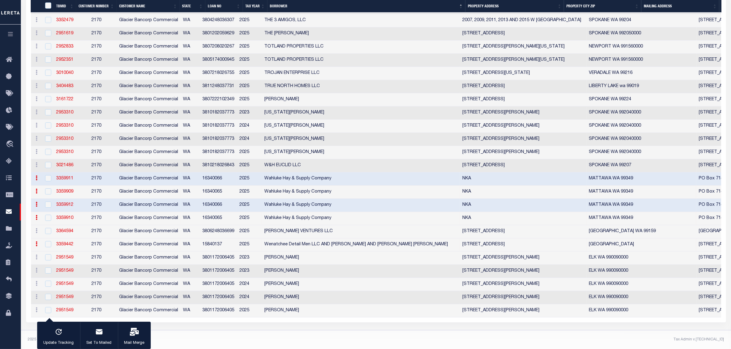
checkbox input "false"
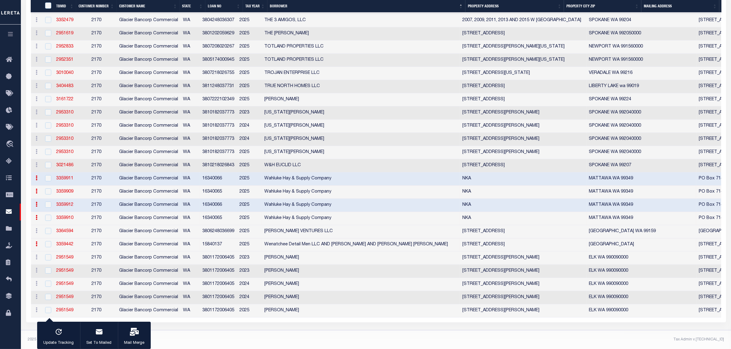
checkbox input "false"
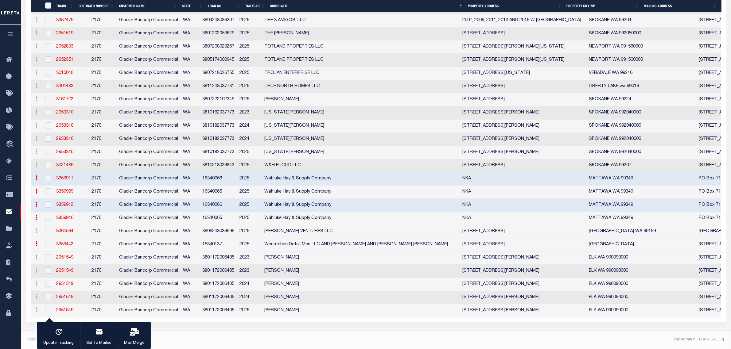
checkbox input "false"
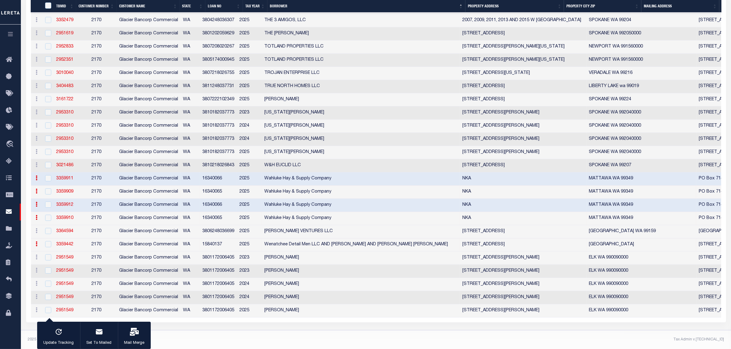
checkbox input "false"
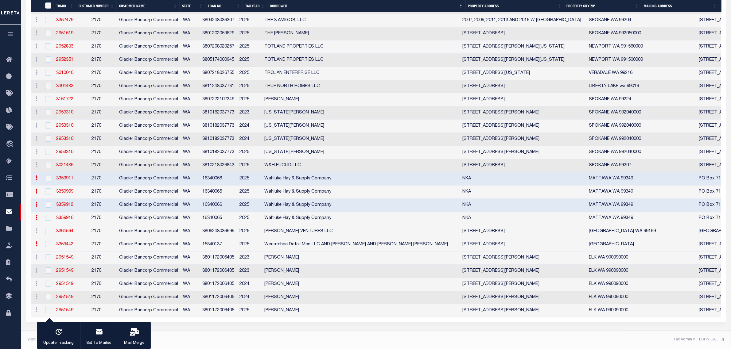
checkbox input "false"
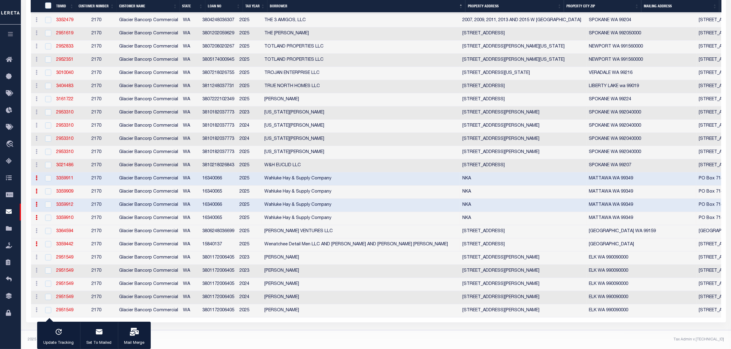
checkbox input "false"
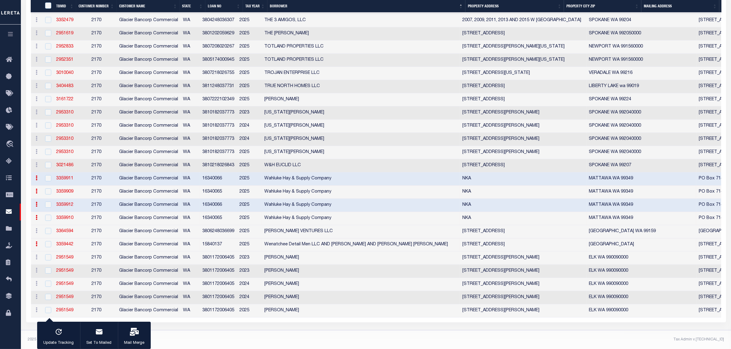
checkbox input "false"
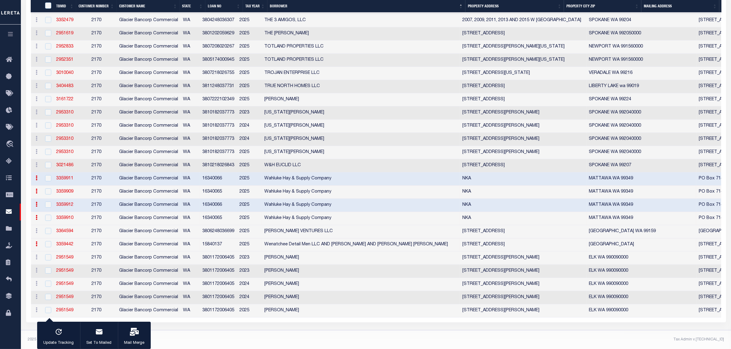
checkbox input "false"
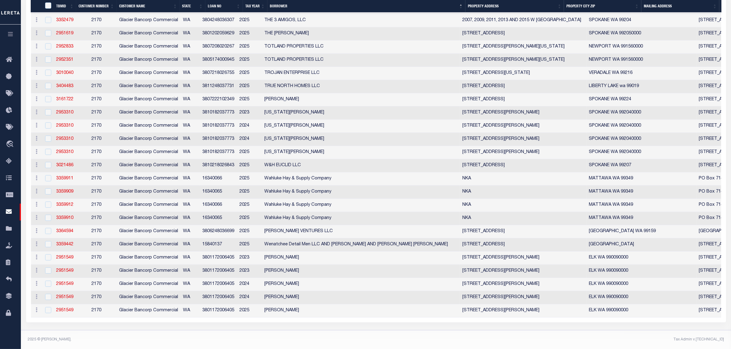
scroll to position [2472, 0]
